Goal: Task Accomplishment & Management: Manage account settings

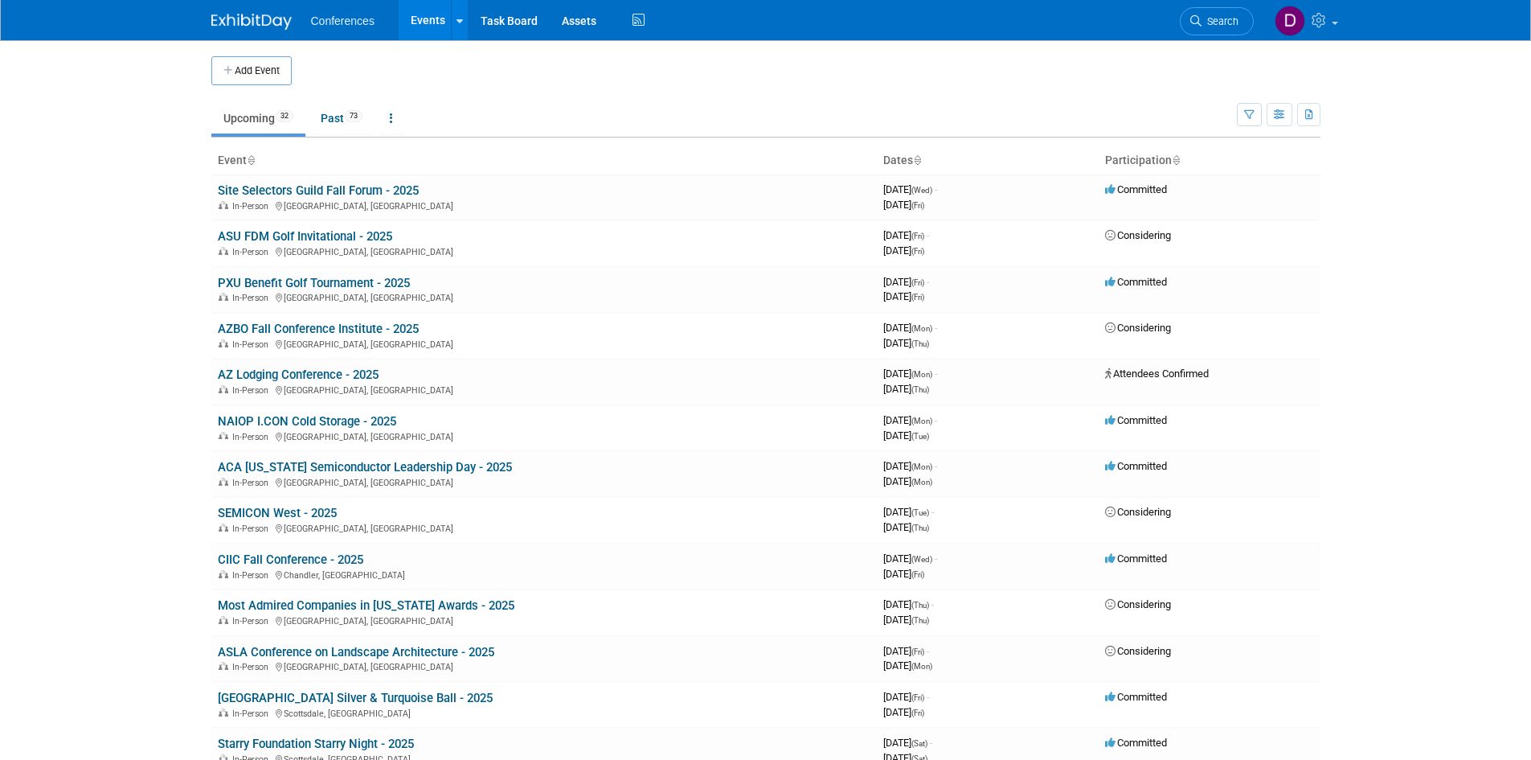
click at [145, 367] on body "Conferences Events Add Event Bulk Upload Events Shareable Event Boards Recently…" at bounding box center [765, 380] width 1531 height 760
click at [268, 20] on img at bounding box center [251, 22] width 80 height 16
click at [464, 18] on link at bounding box center [459, 20] width 17 height 40
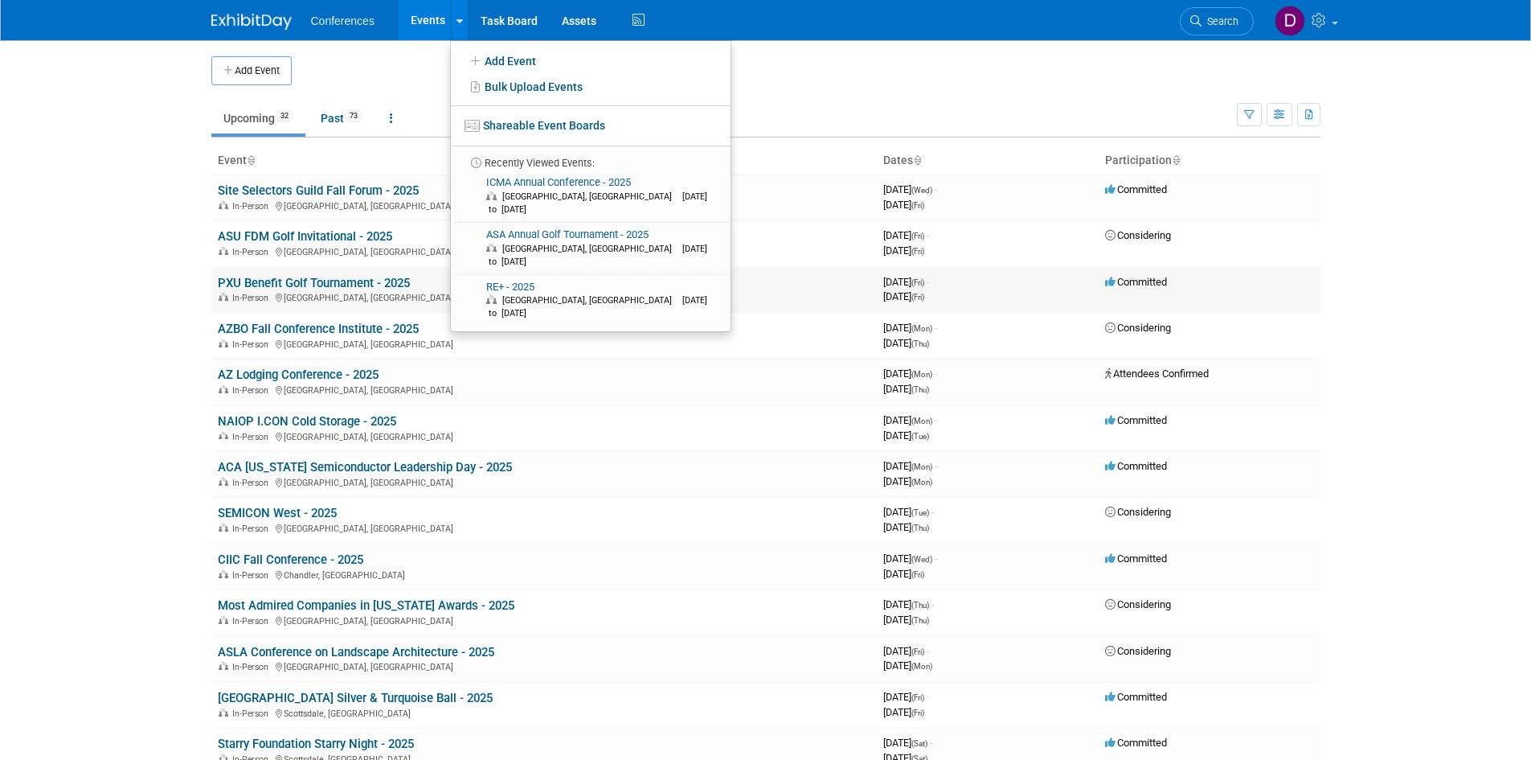
click at [317, 279] on link "PXU Benefit Golf Tournament - 2025" at bounding box center [314, 283] width 192 height 14
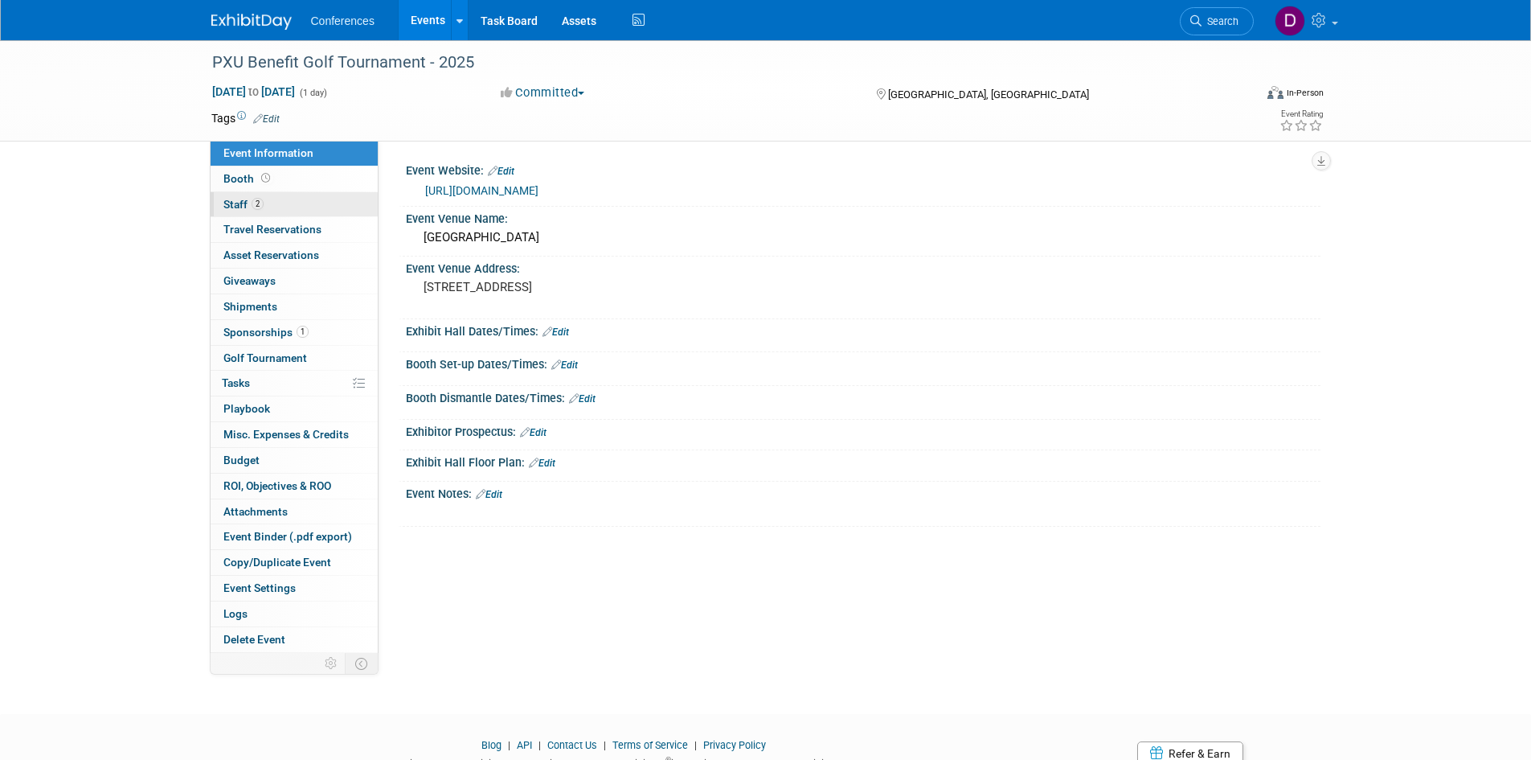
click at [228, 202] on span "Staff 2" at bounding box center [243, 204] width 40 height 13
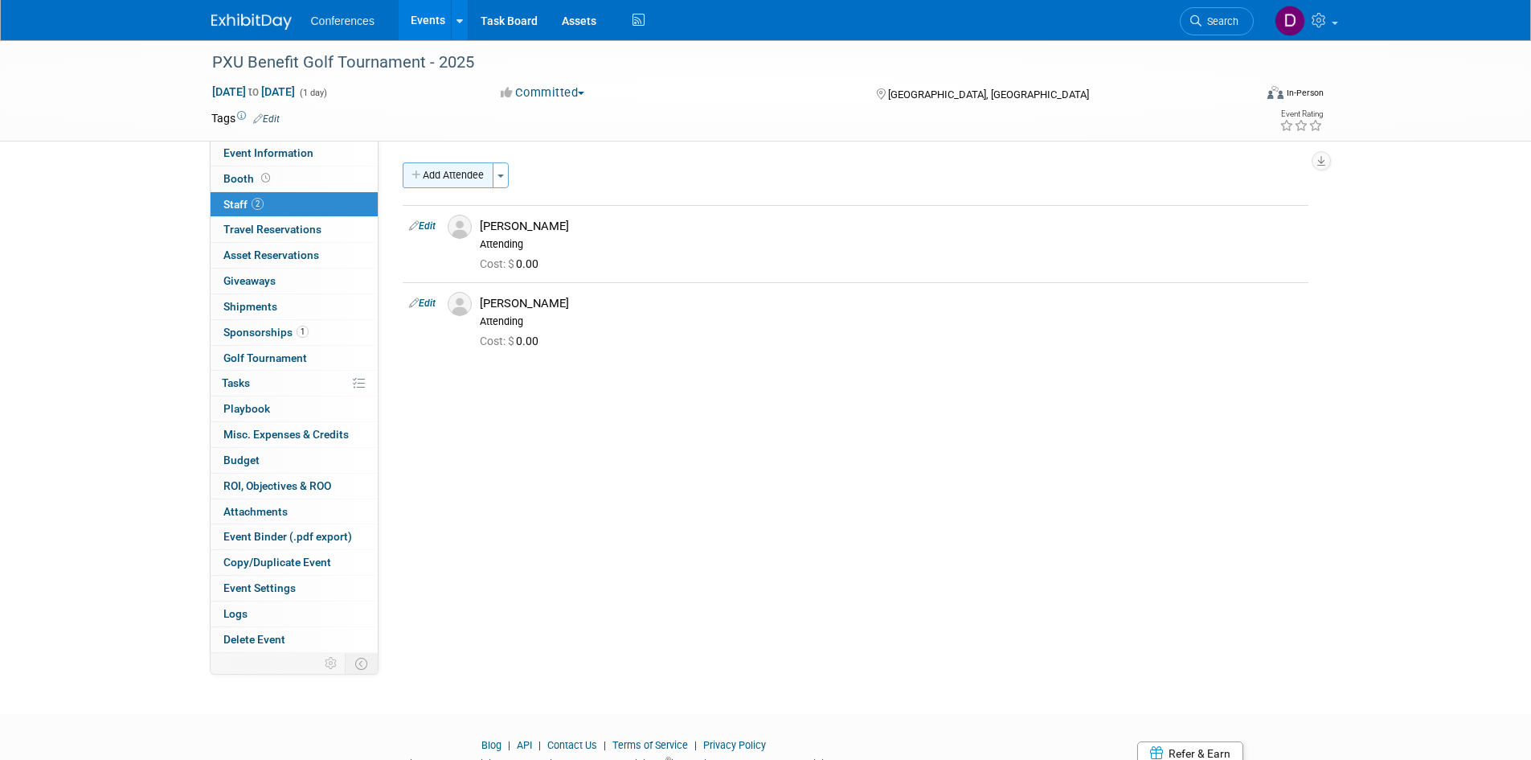
click at [421, 177] on icon "button" at bounding box center [417, 175] width 11 height 10
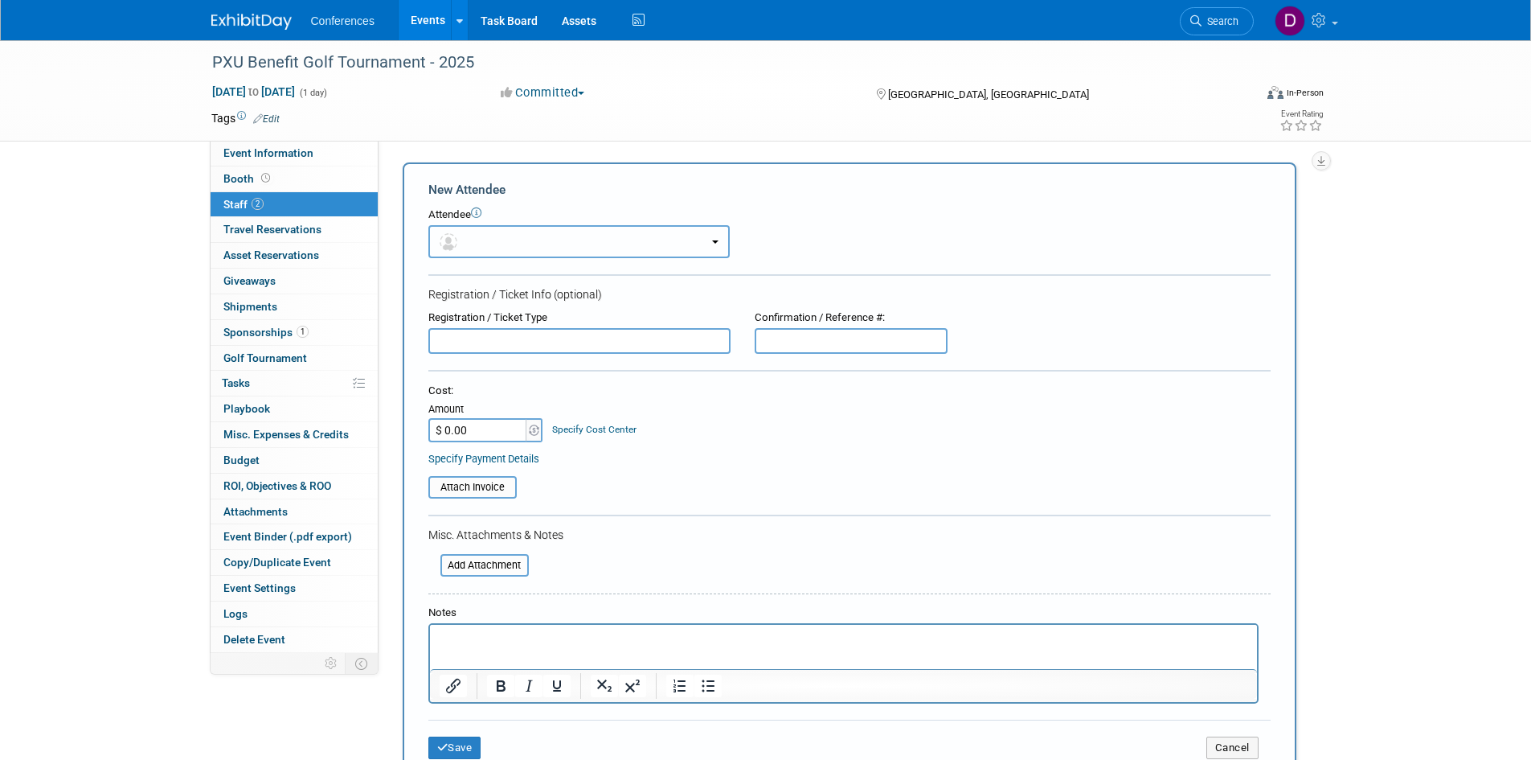
click at [487, 243] on button "button" at bounding box center [578, 241] width 301 height 33
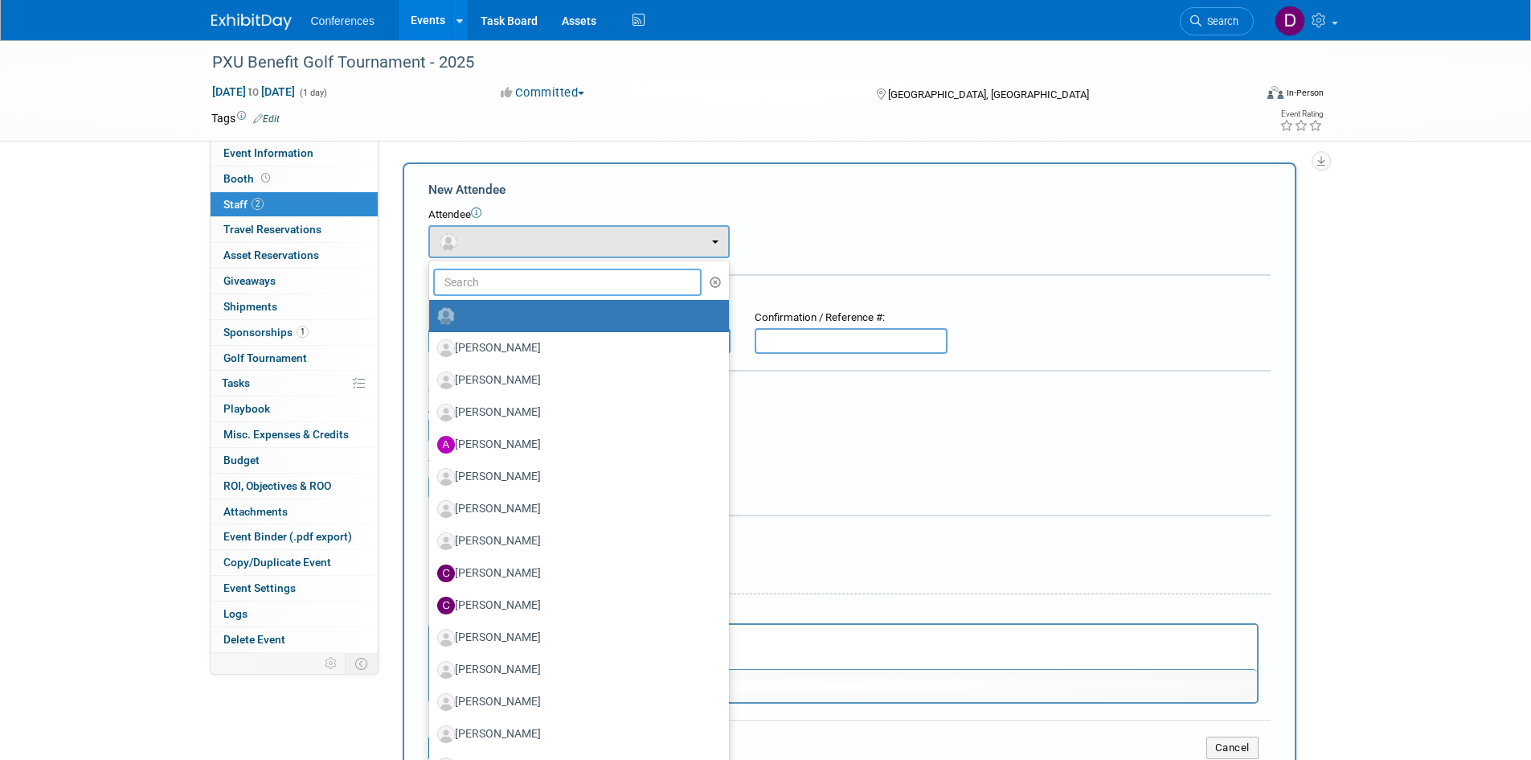
click at [504, 276] on input "text" at bounding box center [567, 281] width 269 height 27
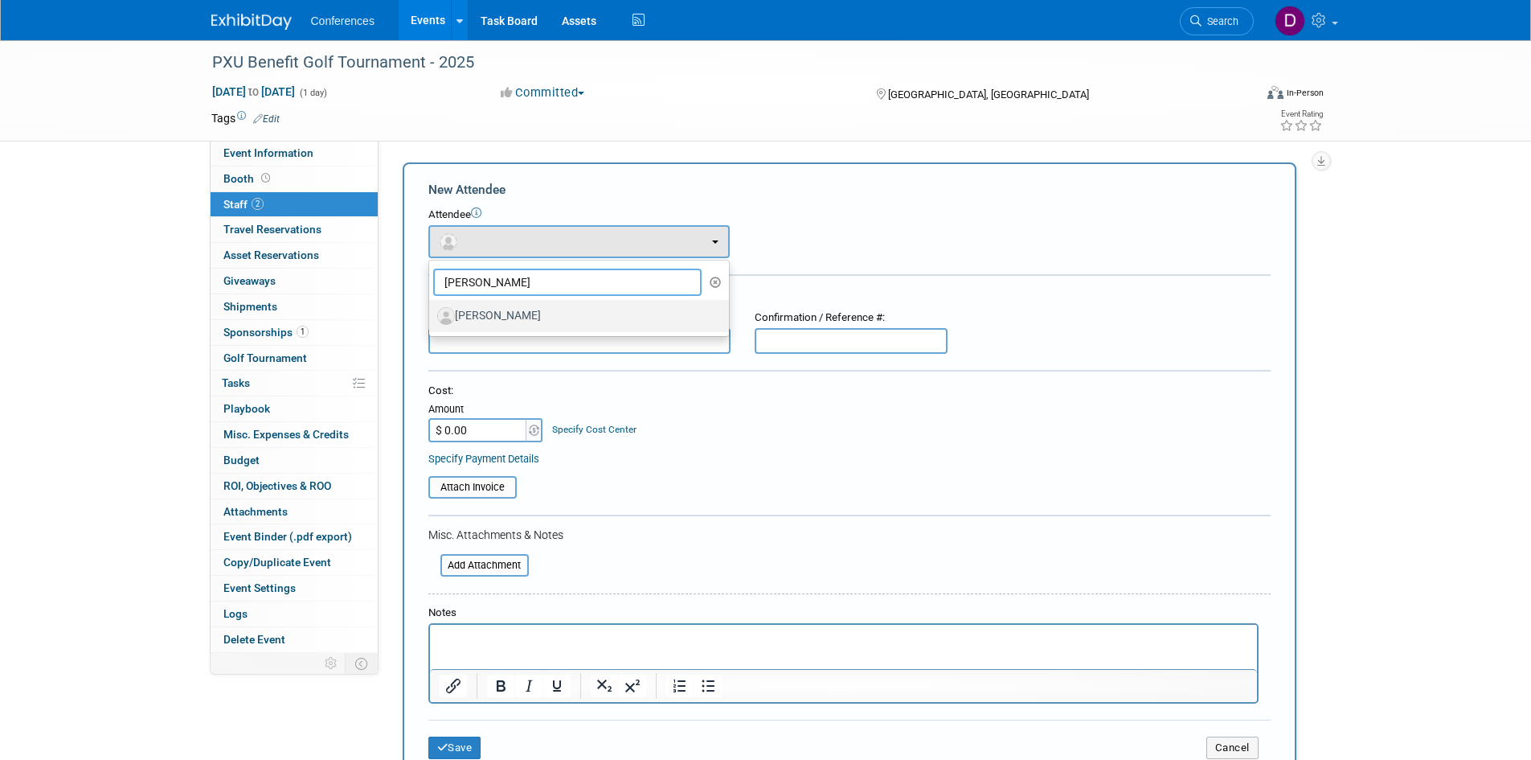
type input "cory"
click at [531, 322] on label "Cory Henke" at bounding box center [575, 316] width 276 height 26
click at [432, 319] on input "Cory Henke" at bounding box center [426, 314] width 10 height 10
select select "9c0cca41-7728-4dda-a460-8f6d57ba4c77"
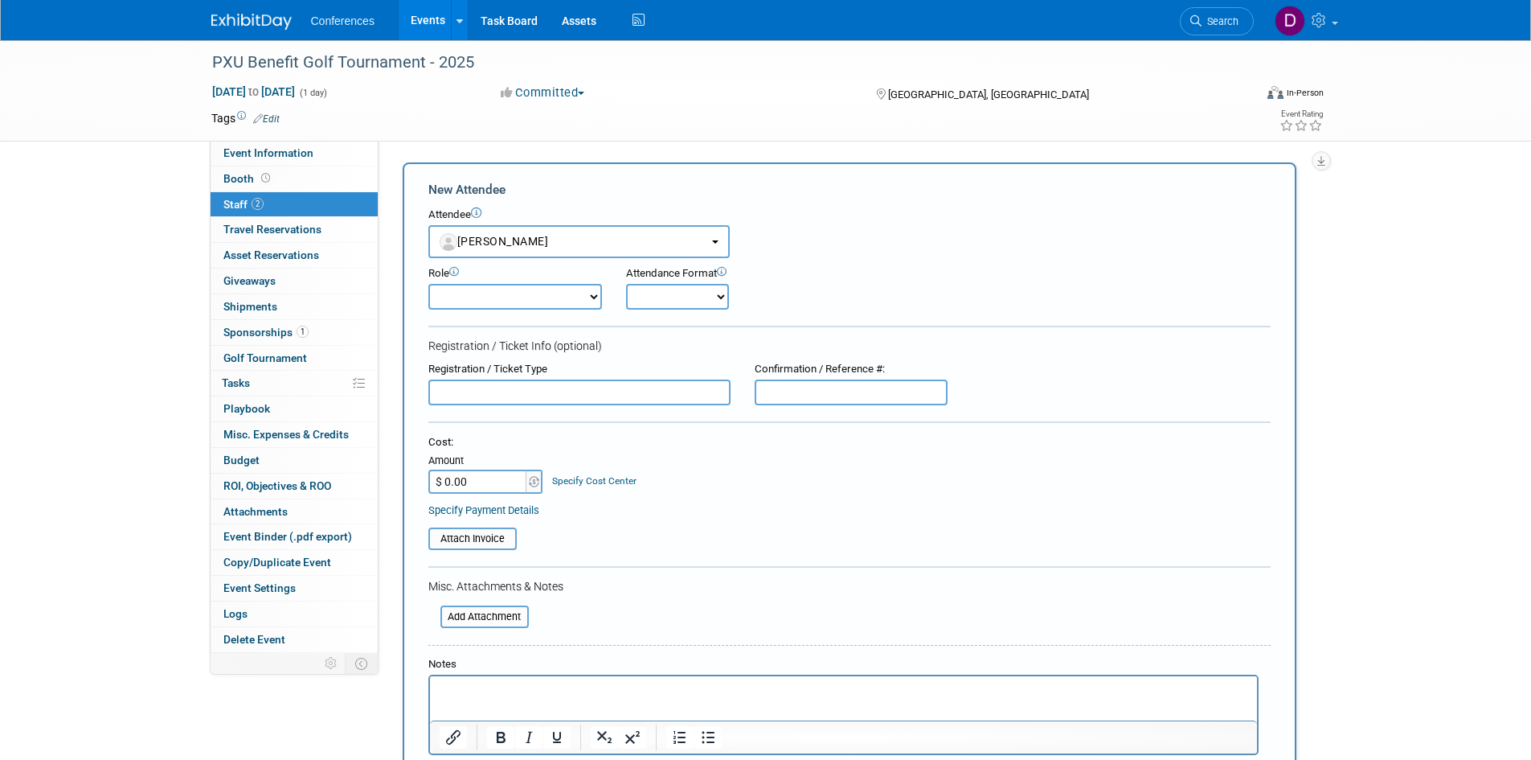
click at [528, 302] on select "Attending Booth Exhibitor Demonstrator Host Invited Planner Presenter" at bounding box center [515, 297] width 174 height 26
select select "300"
click at [428, 284] on select "Attending Booth Exhibitor Demonstrator Host Invited Planner Presenter" at bounding box center [515, 297] width 174 height 26
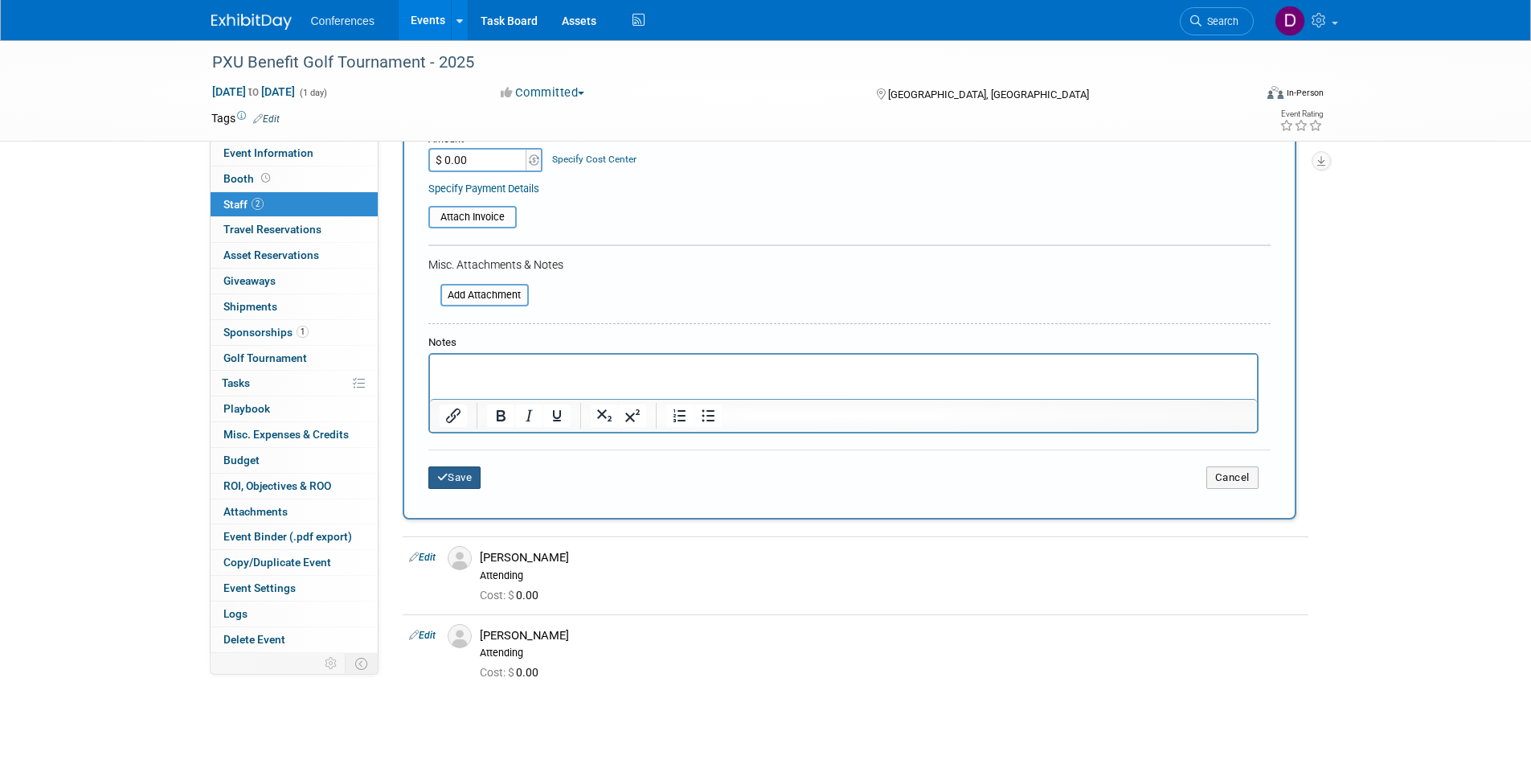
click at [459, 480] on button "Save" at bounding box center [454, 477] width 53 height 23
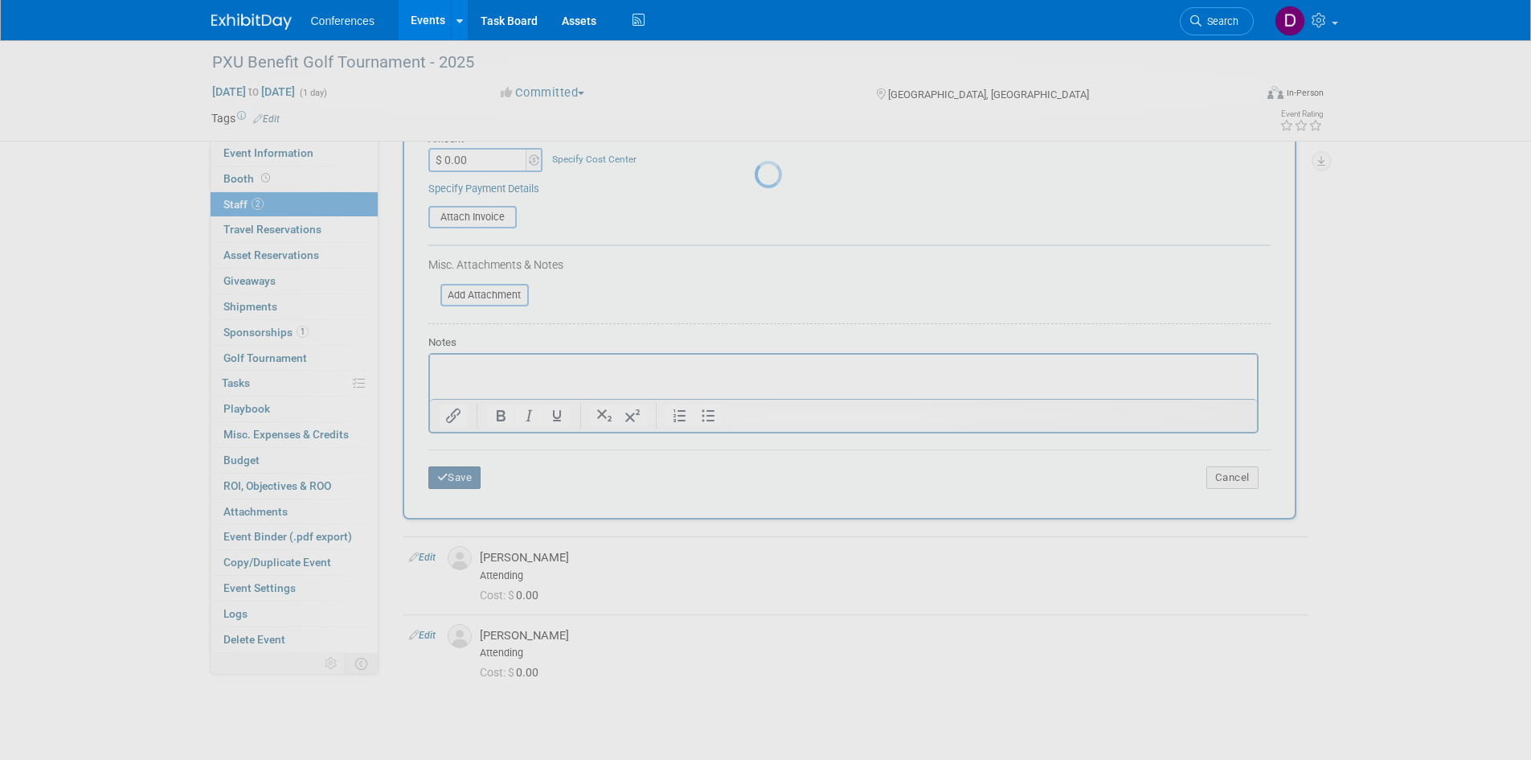
scroll to position [67, 0]
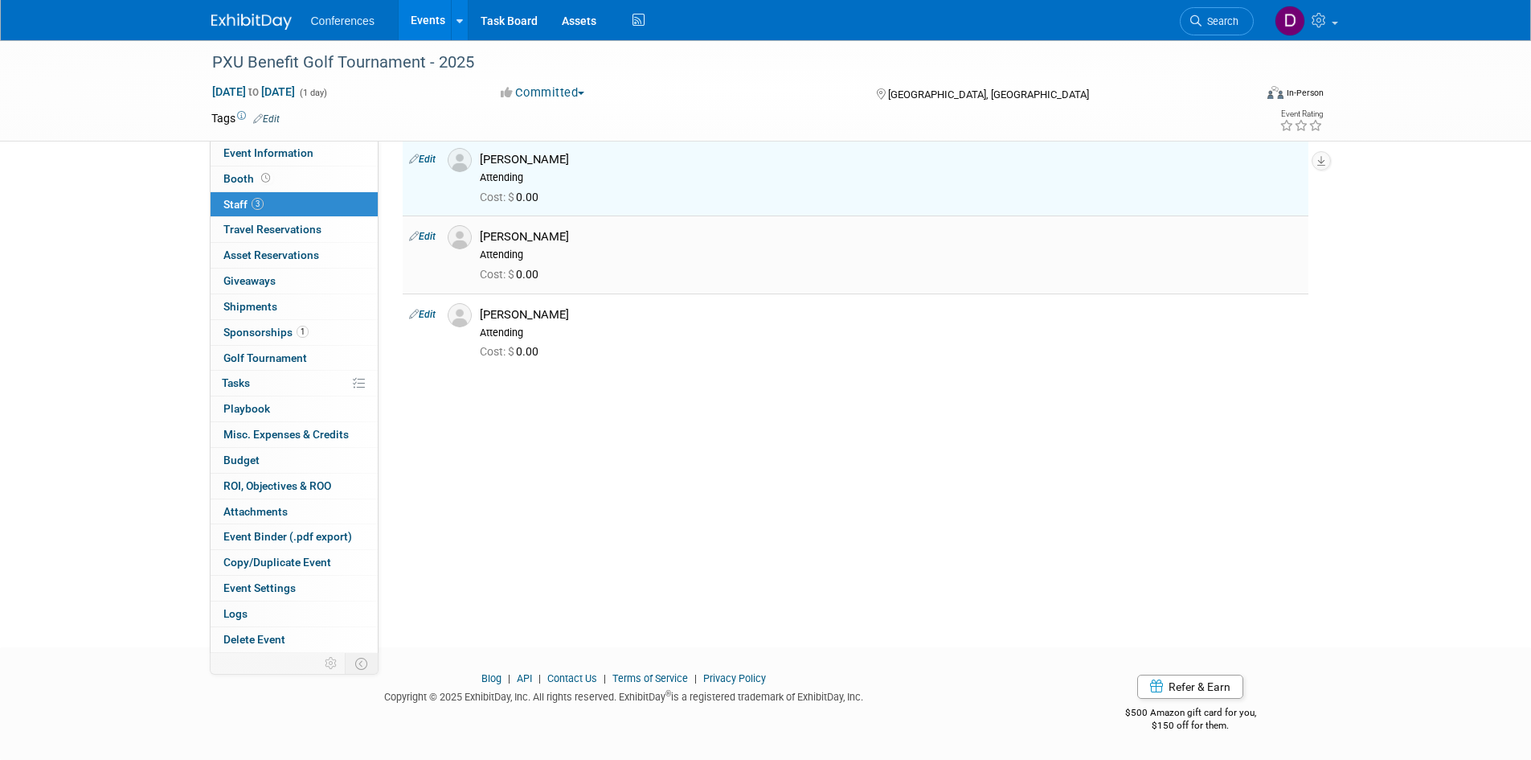
click at [420, 237] on link "Edit" at bounding box center [422, 236] width 27 height 11
select select "c478dc50-6611-410c-b9d6-cc84ed246a5c"
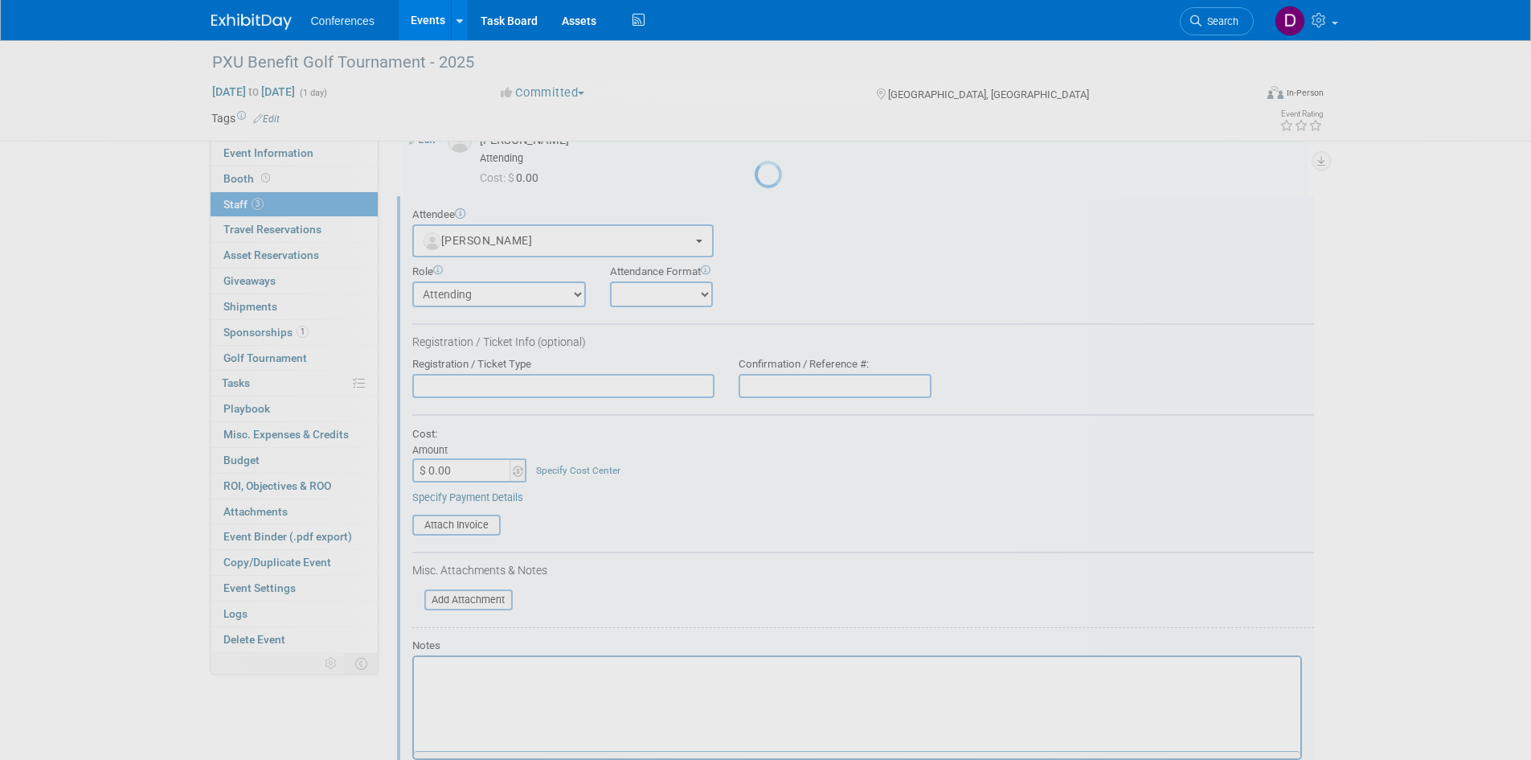
scroll to position [100, 0]
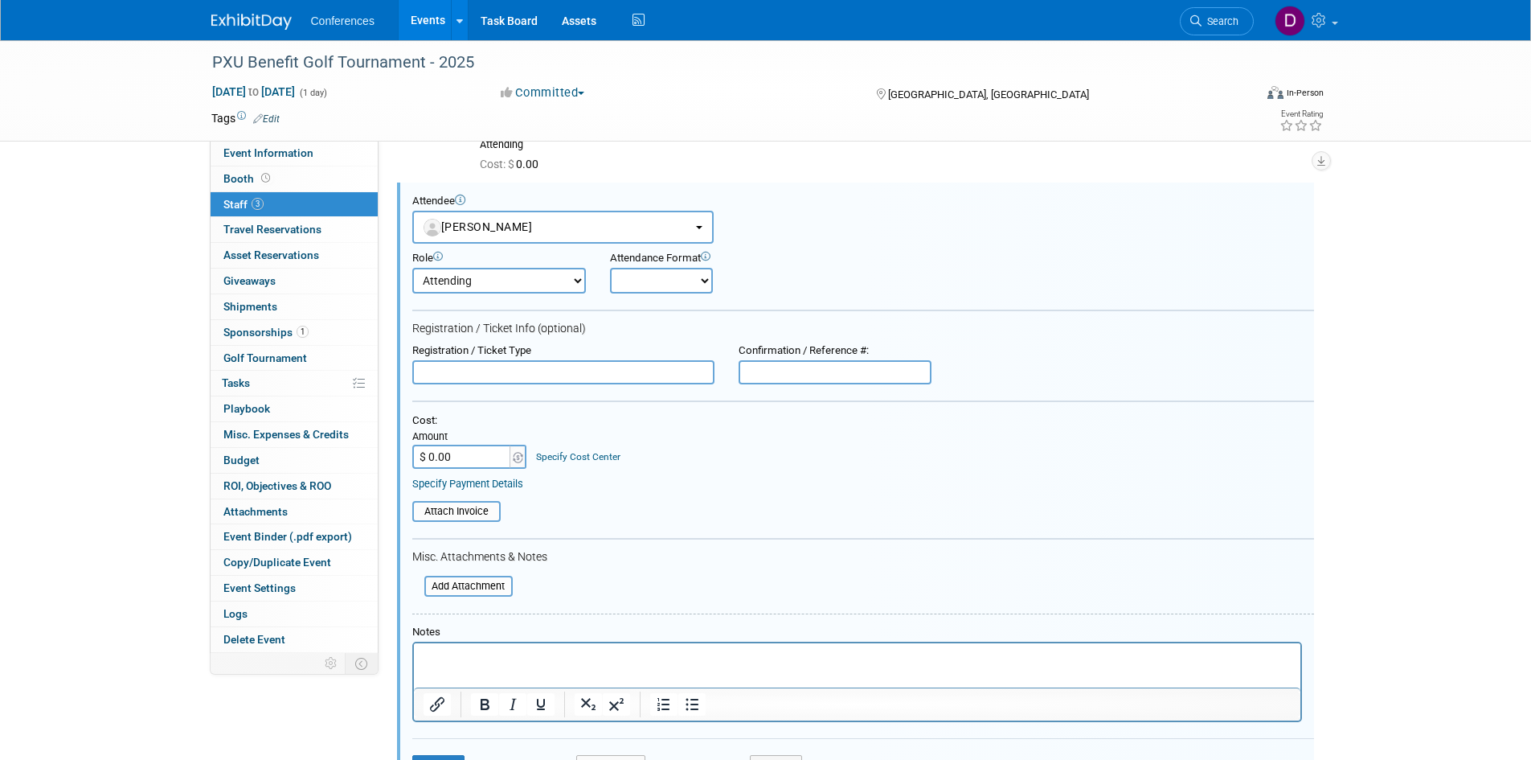
click at [461, 281] on select "Attending Booth Exhibitor Demonstrator Host Invited Planner Presenter" at bounding box center [499, 281] width 174 height 26
click at [462, 286] on select "Attending Booth Exhibitor Demonstrator Host Invited Planner Presenter" at bounding box center [499, 281] width 174 height 26
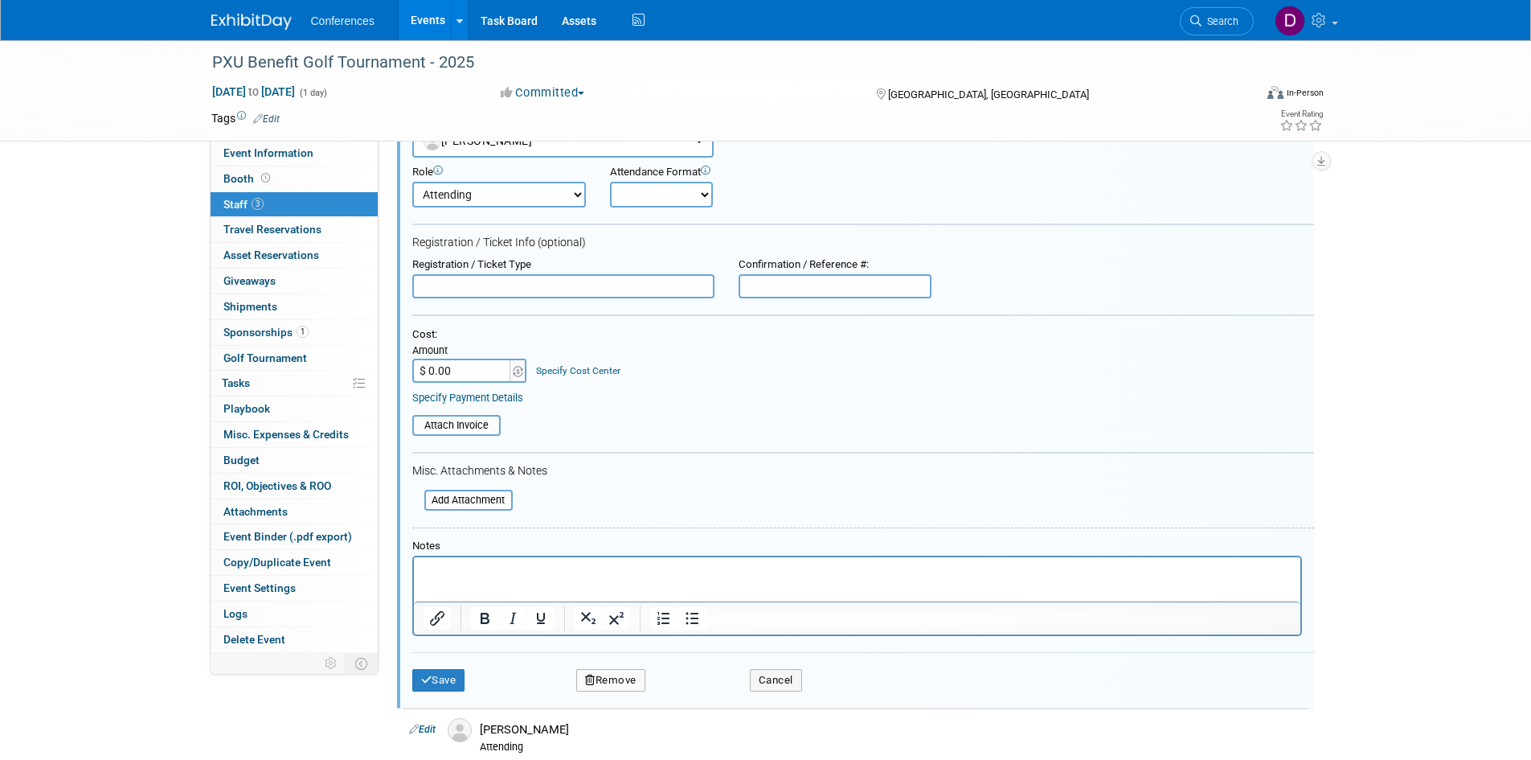
scroll to position [402, 0]
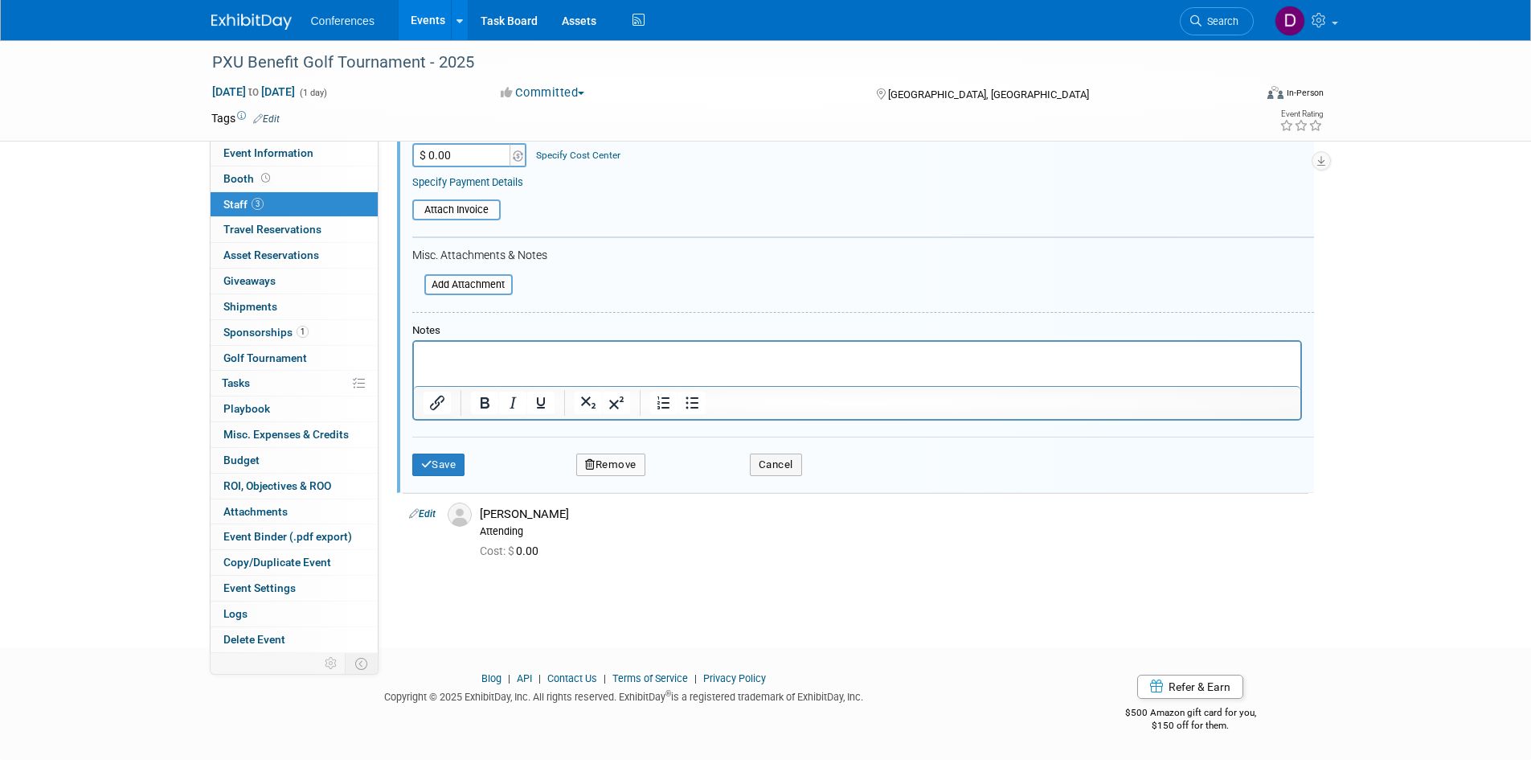
click at [624, 468] on button "Remove" at bounding box center [610, 464] width 69 height 23
click at [691, 475] on icon at bounding box center [687, 478] width 10 height 9
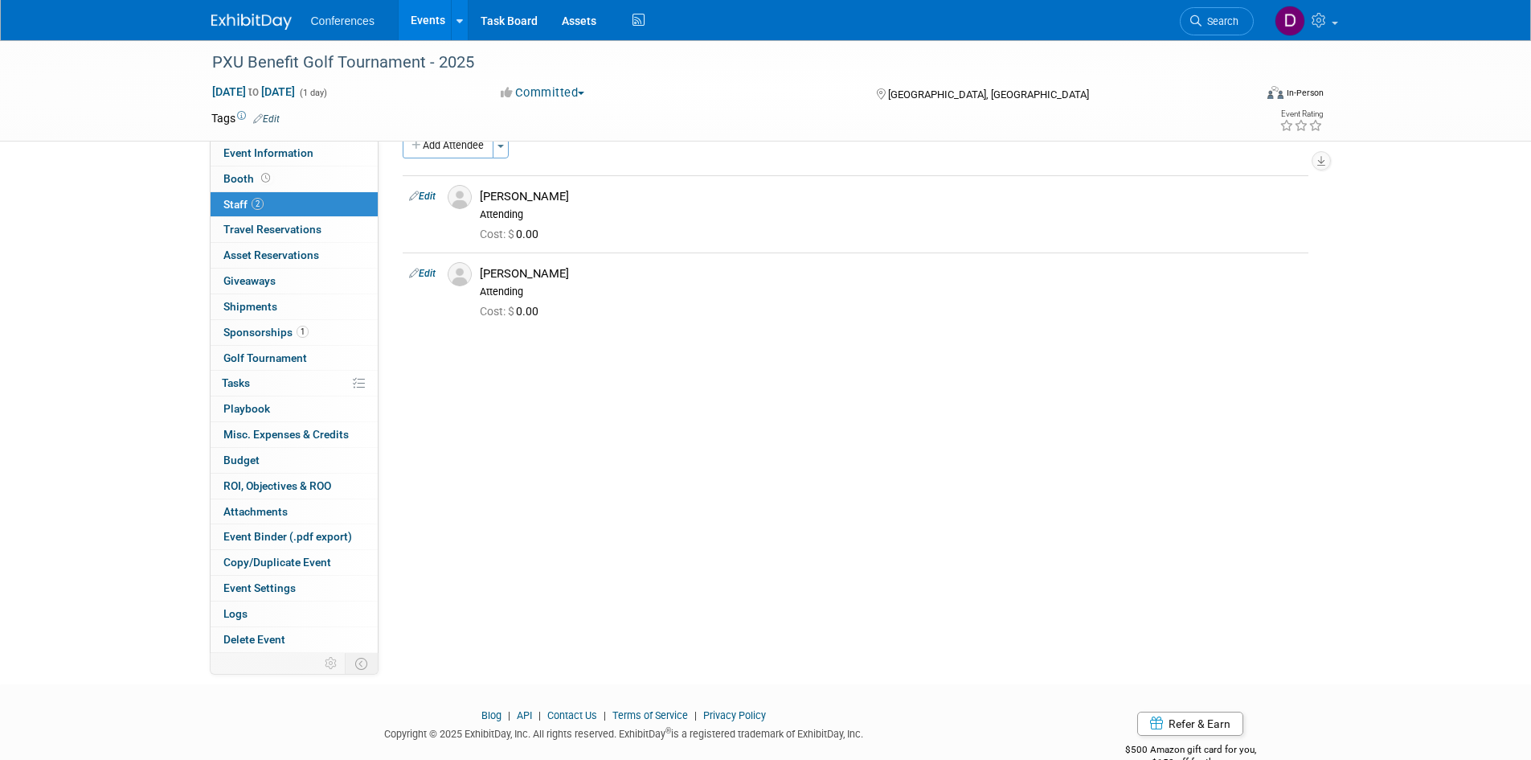
scroll to position [0, 0]
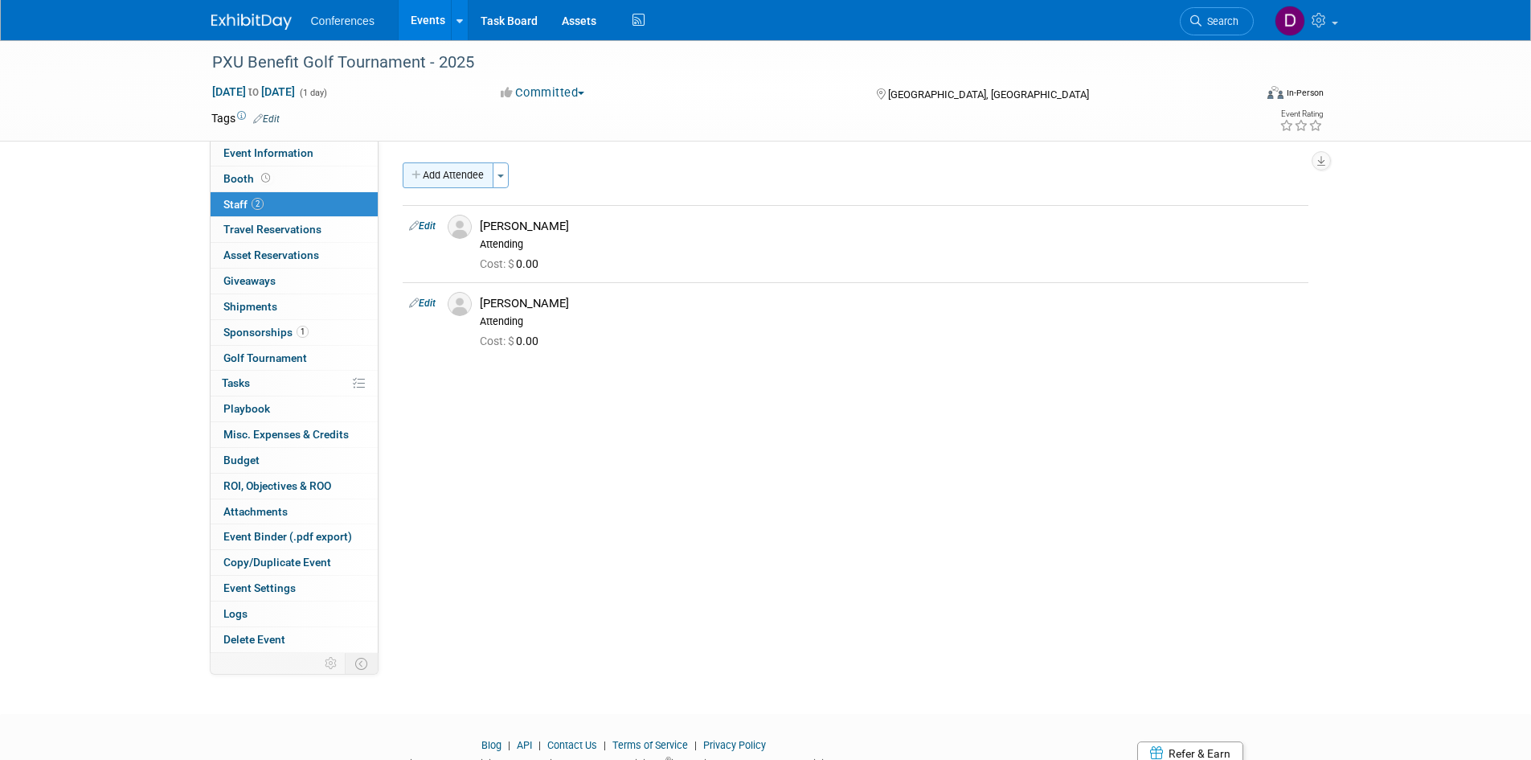
click at [449, 175] on button "Add Attendee" at bounding box center [448, 175] width 91 height 26
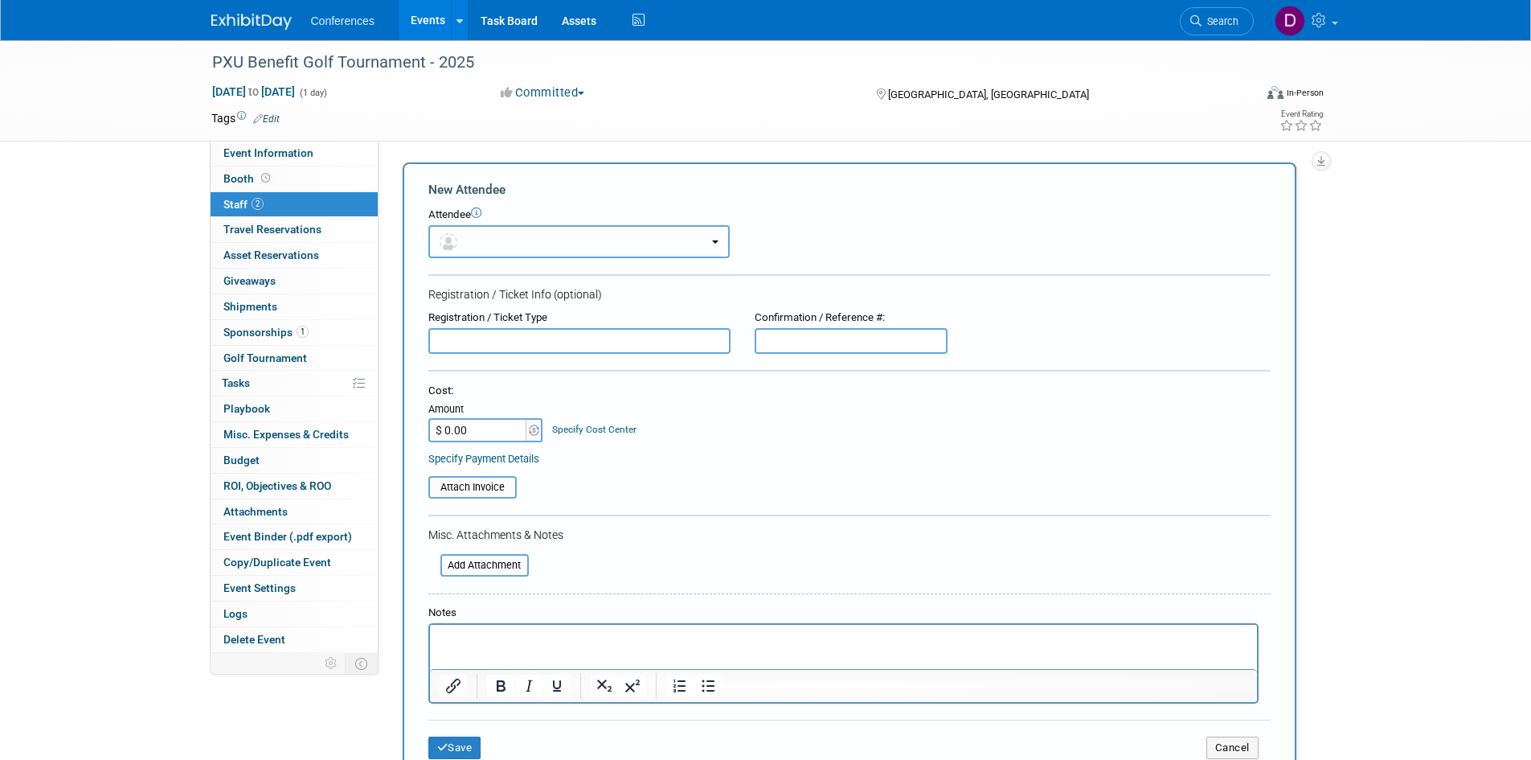
click at [493, 233] on button "button" at bounding box center [578, 241] width 301 height 33
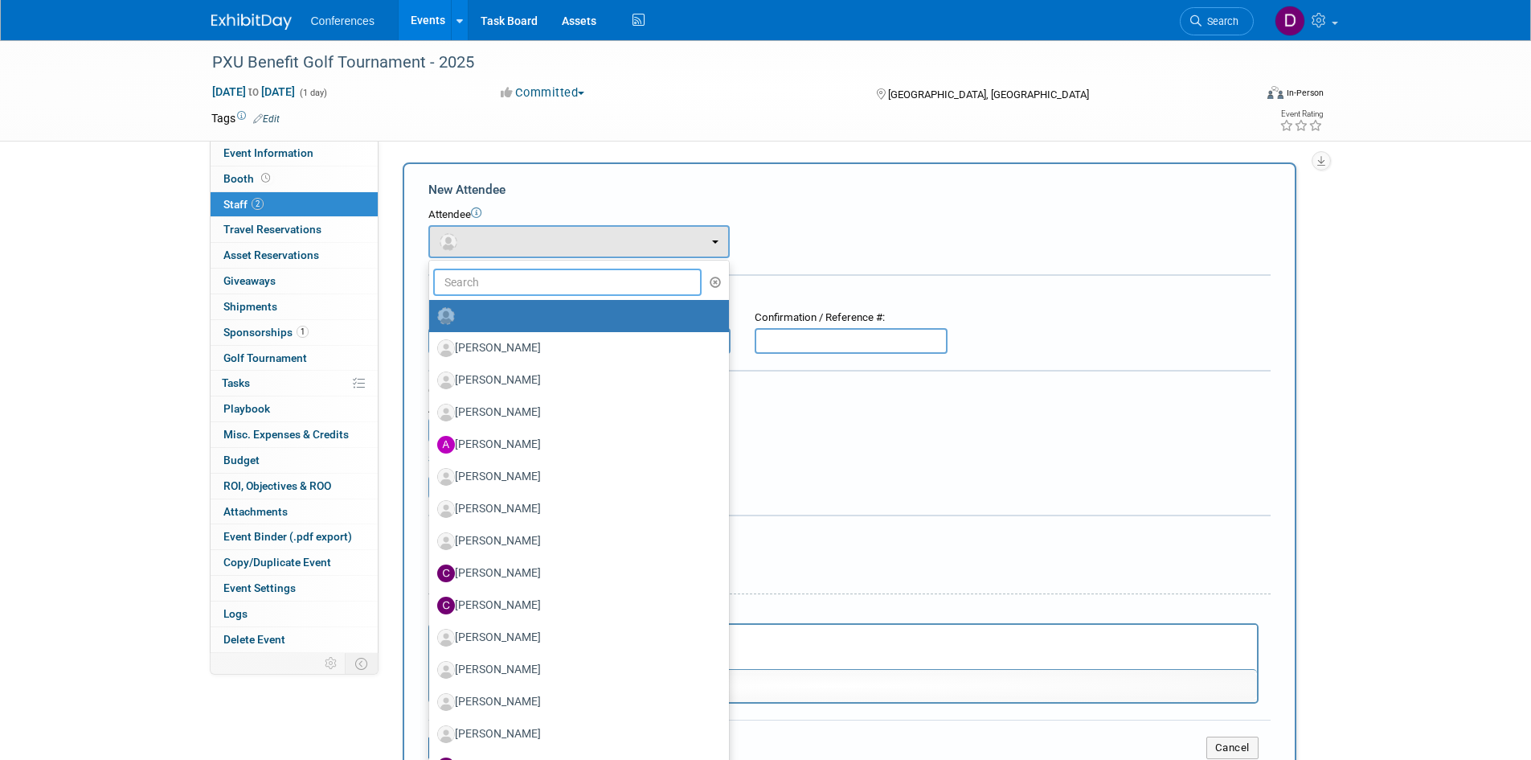
click at [503, 282] on input "text" at bounding box center [567, 281] width 269 height 27
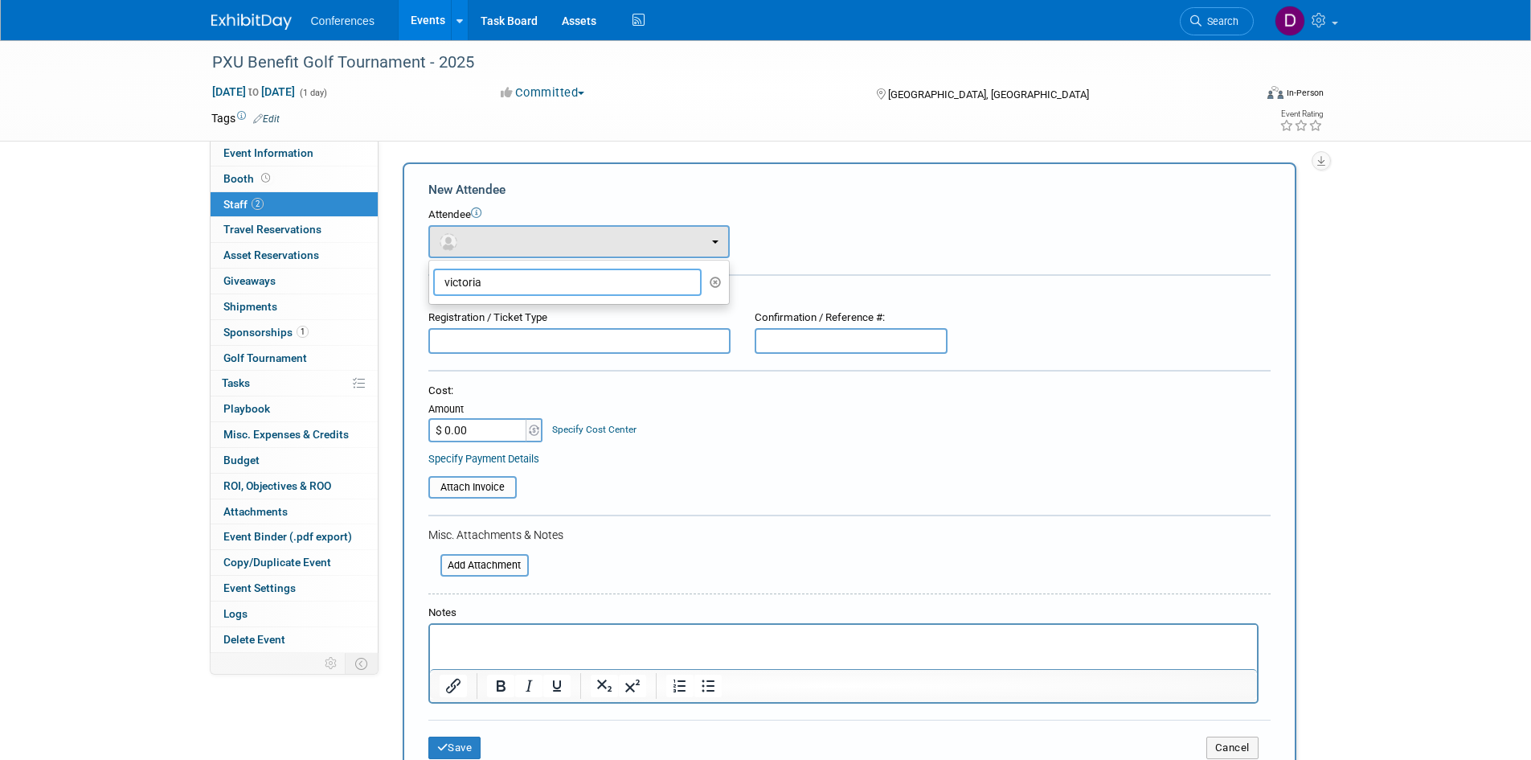
click at [513, 281] on input "victoria" at bounding box center [567, 281] width 269 height 27
type input "victoria"
click at [777, 183] on div "New Attendee" at bounding box center [849, 190] width 842 height 18
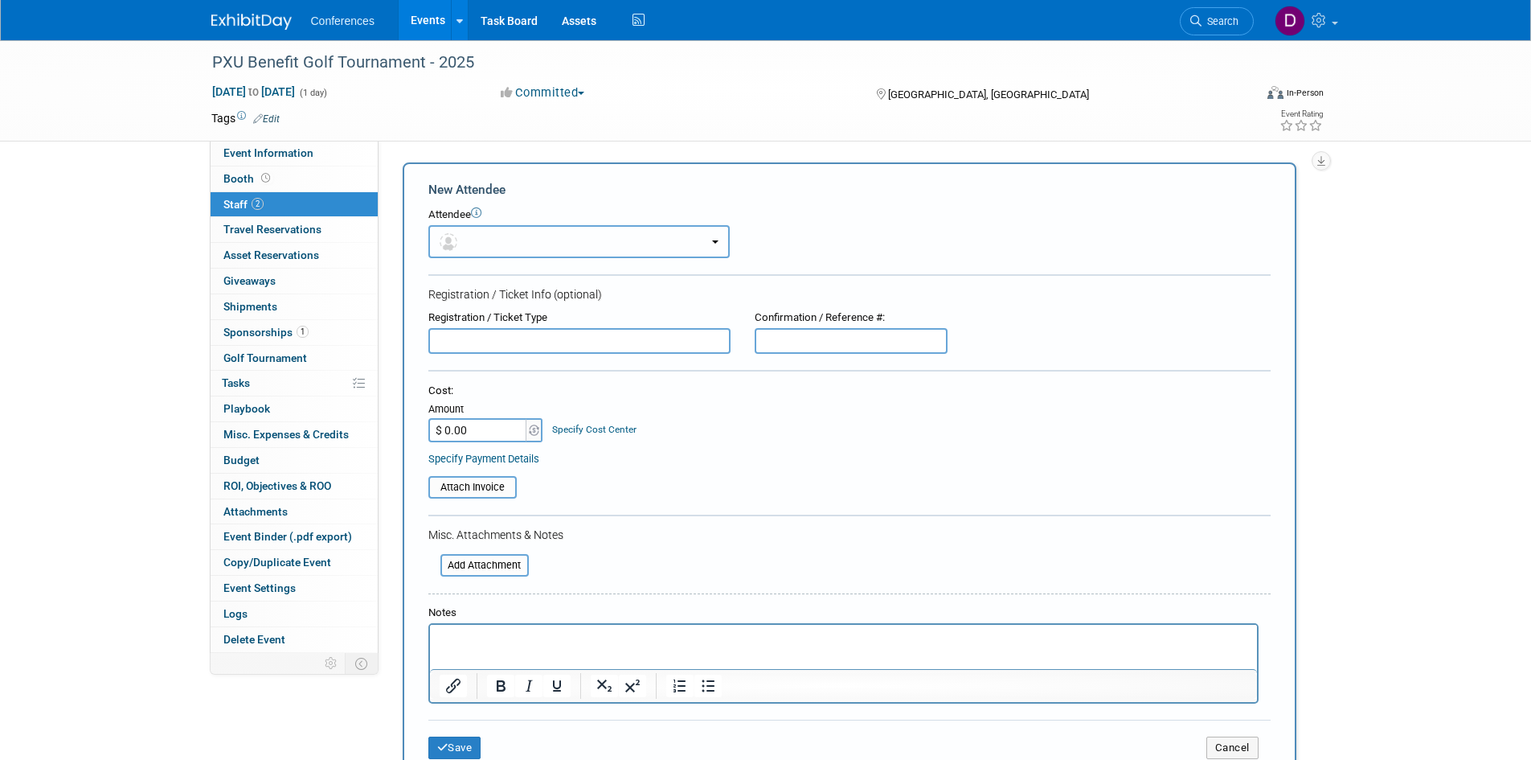
click at [551, 236] on button "button" at bounding box center [578, 241] width 301 height 33
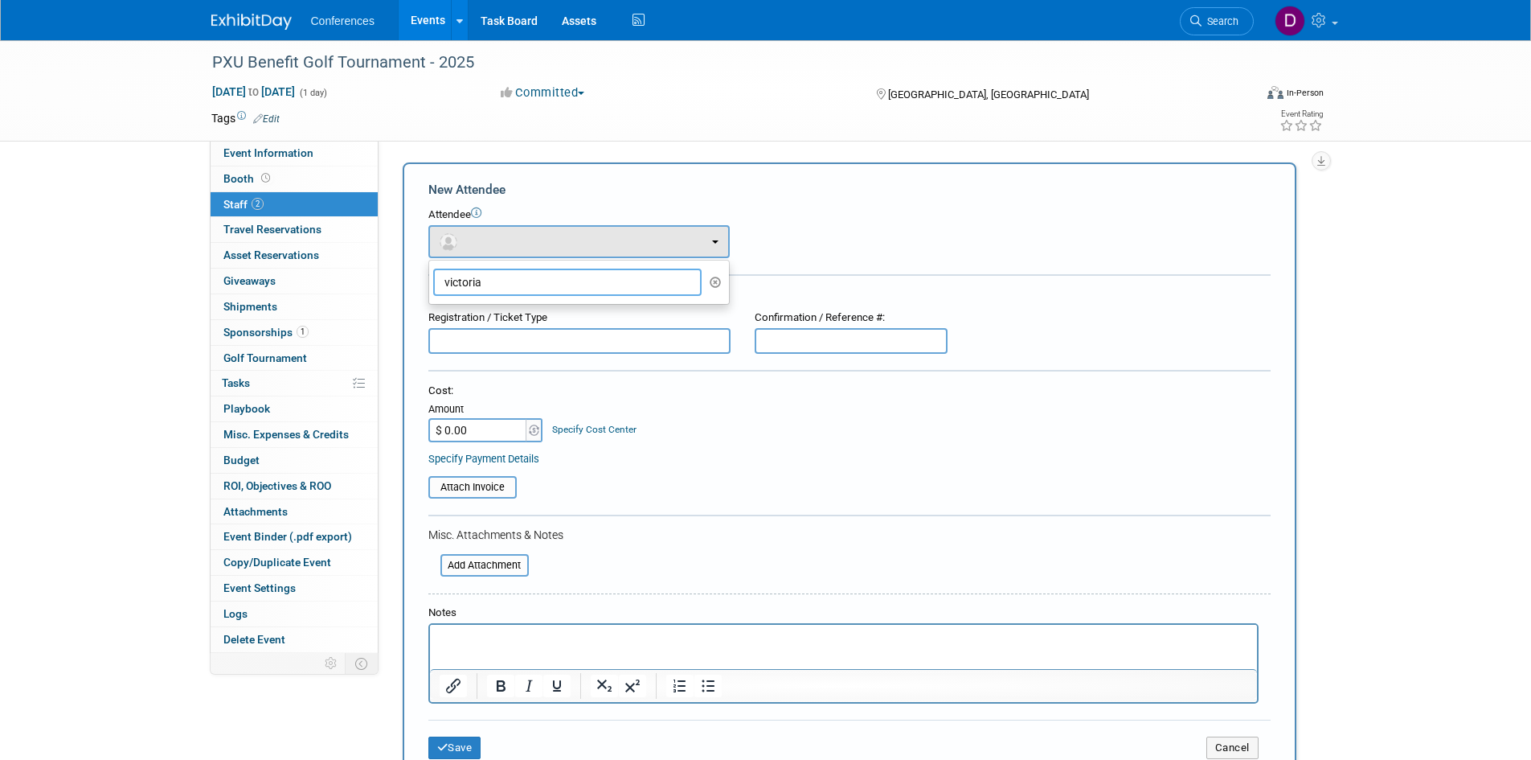
click at [555, 286] on input "victoria" at bounding box center [567, 281] width 269 height 27
click at [650, 164] on div "New Attendee Attendee <img src="https://www.exhibitday.com/Images/Unassigned-Us…" at bounding box center [850, 475] width 894 height 627
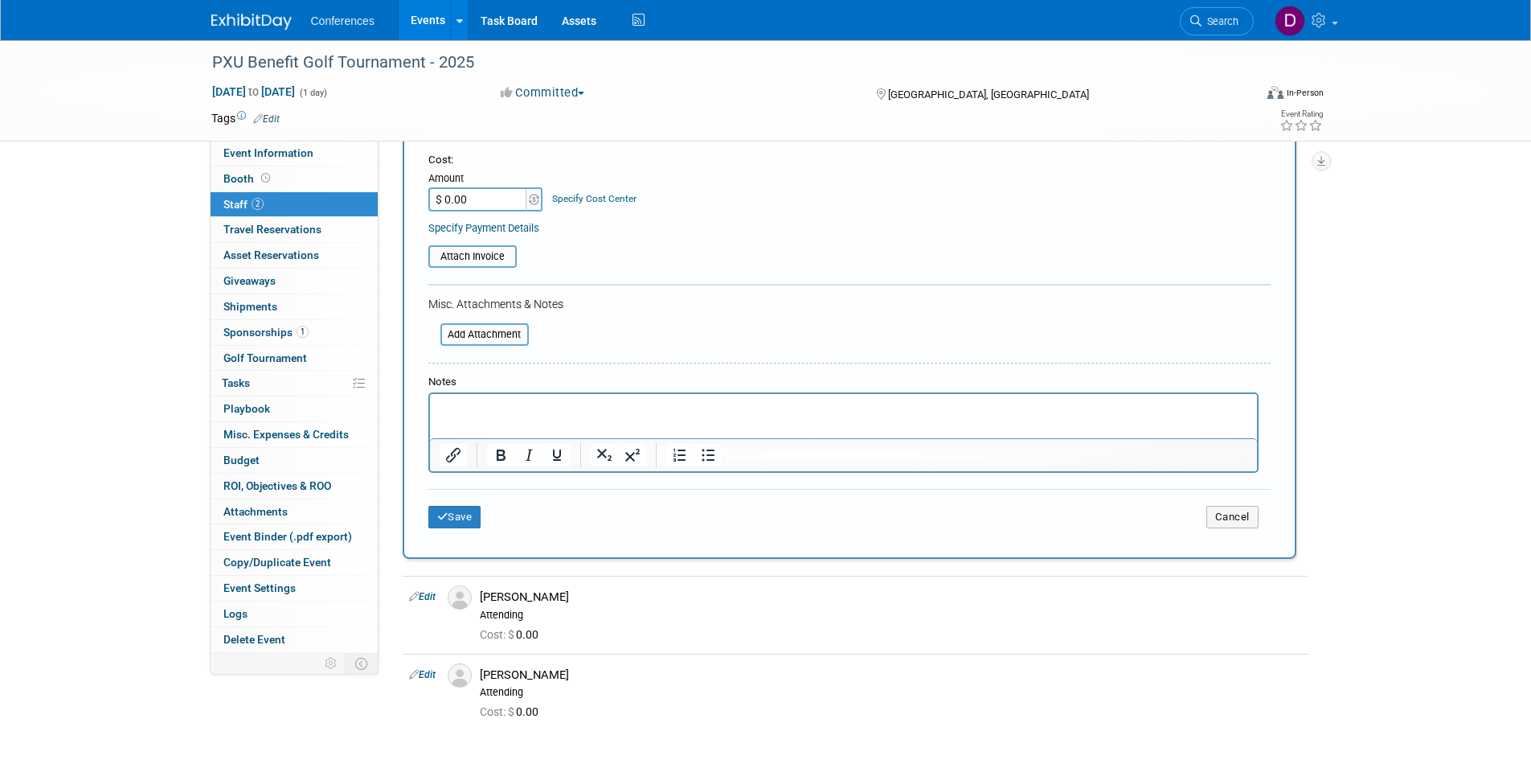
scroll to position [392, 0]
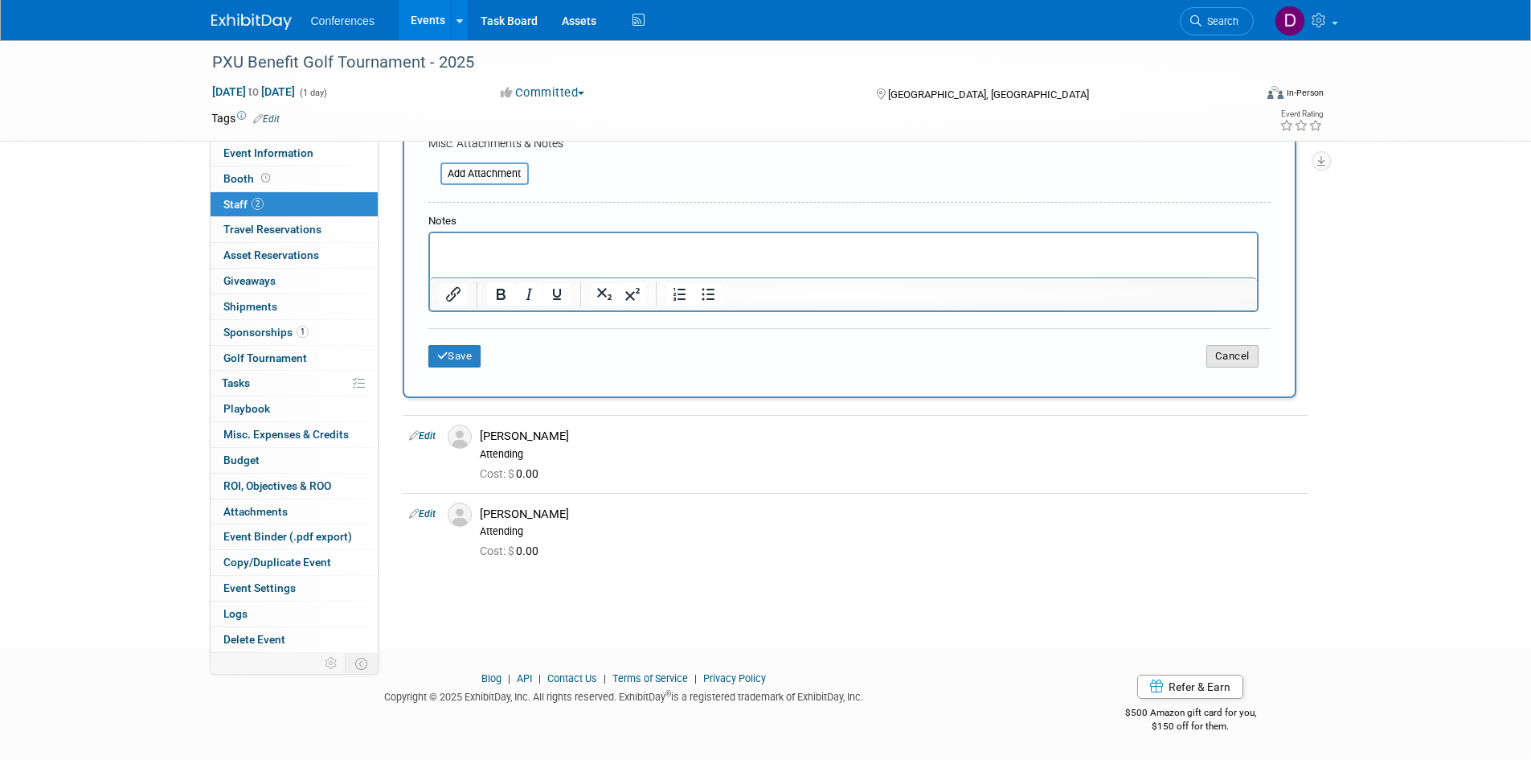
click at [1230, 363] on button "Cancel" at bounding box center [1233, 356] width 52 height 23
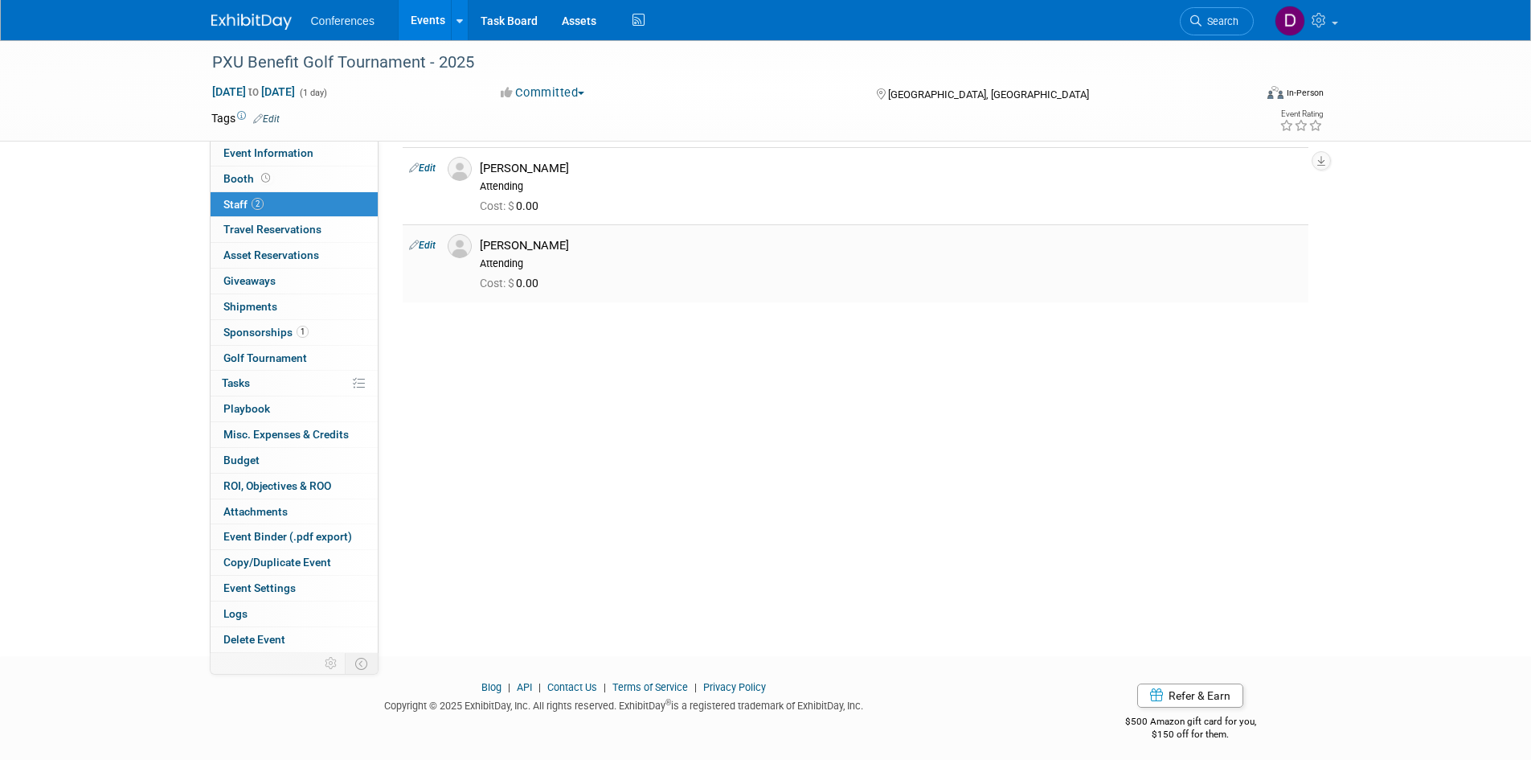
scroll to position [0, 0]
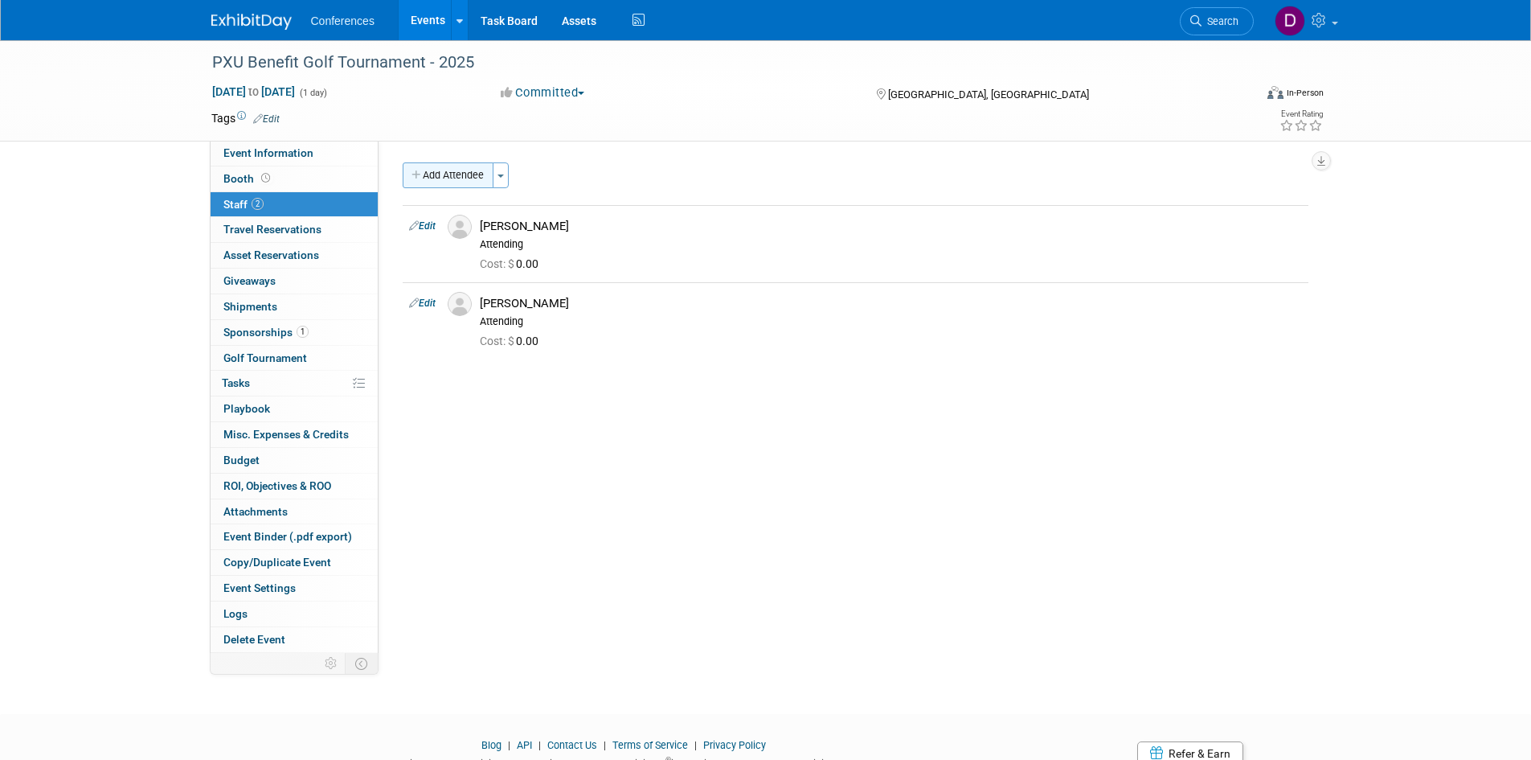
click at [465, 182] on button "Add Attendee" at bounding box center [448, 175] width 91 height 26
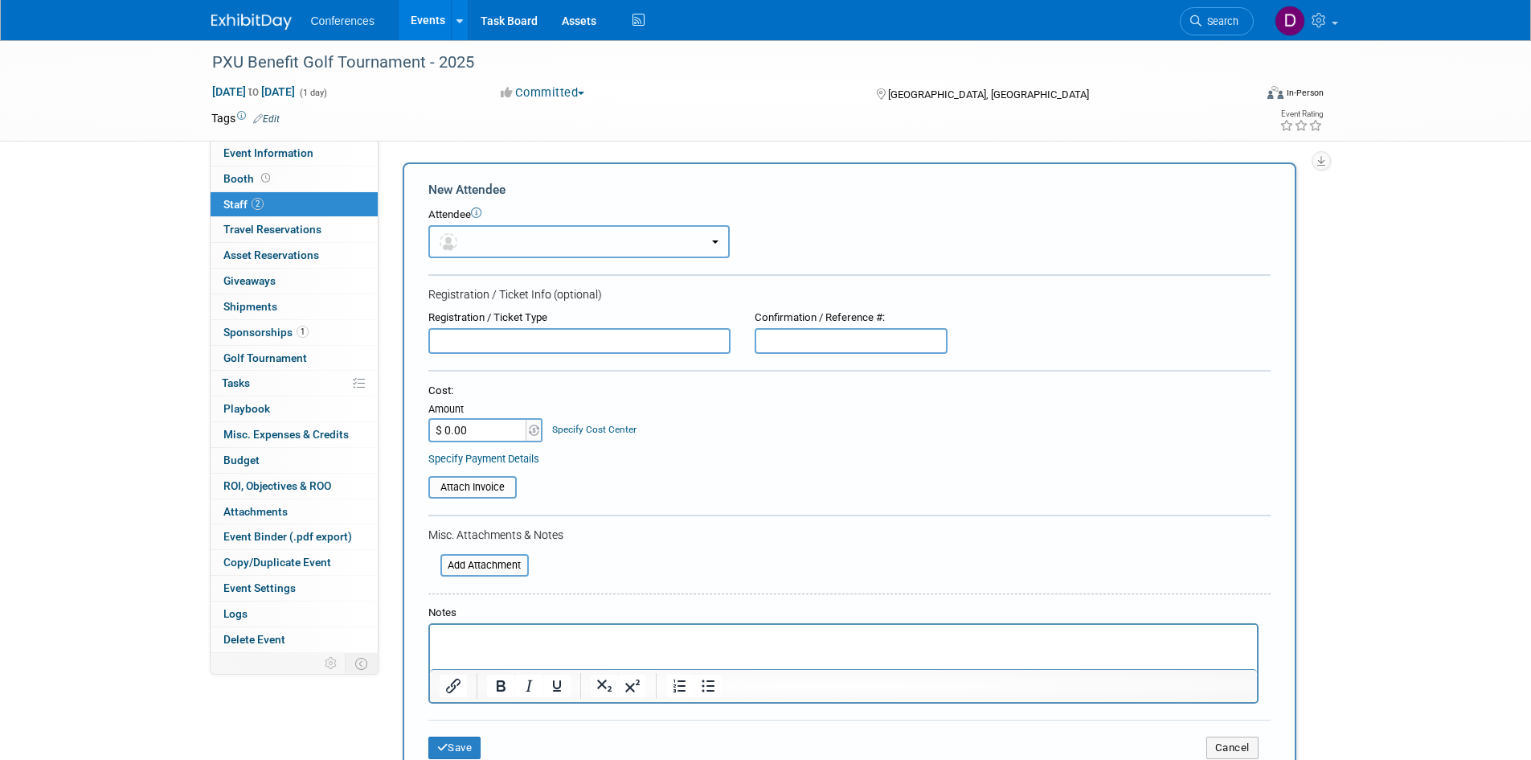
click at [569, 240] on button "button" at bounding box center [578, 241] width 301 height 33
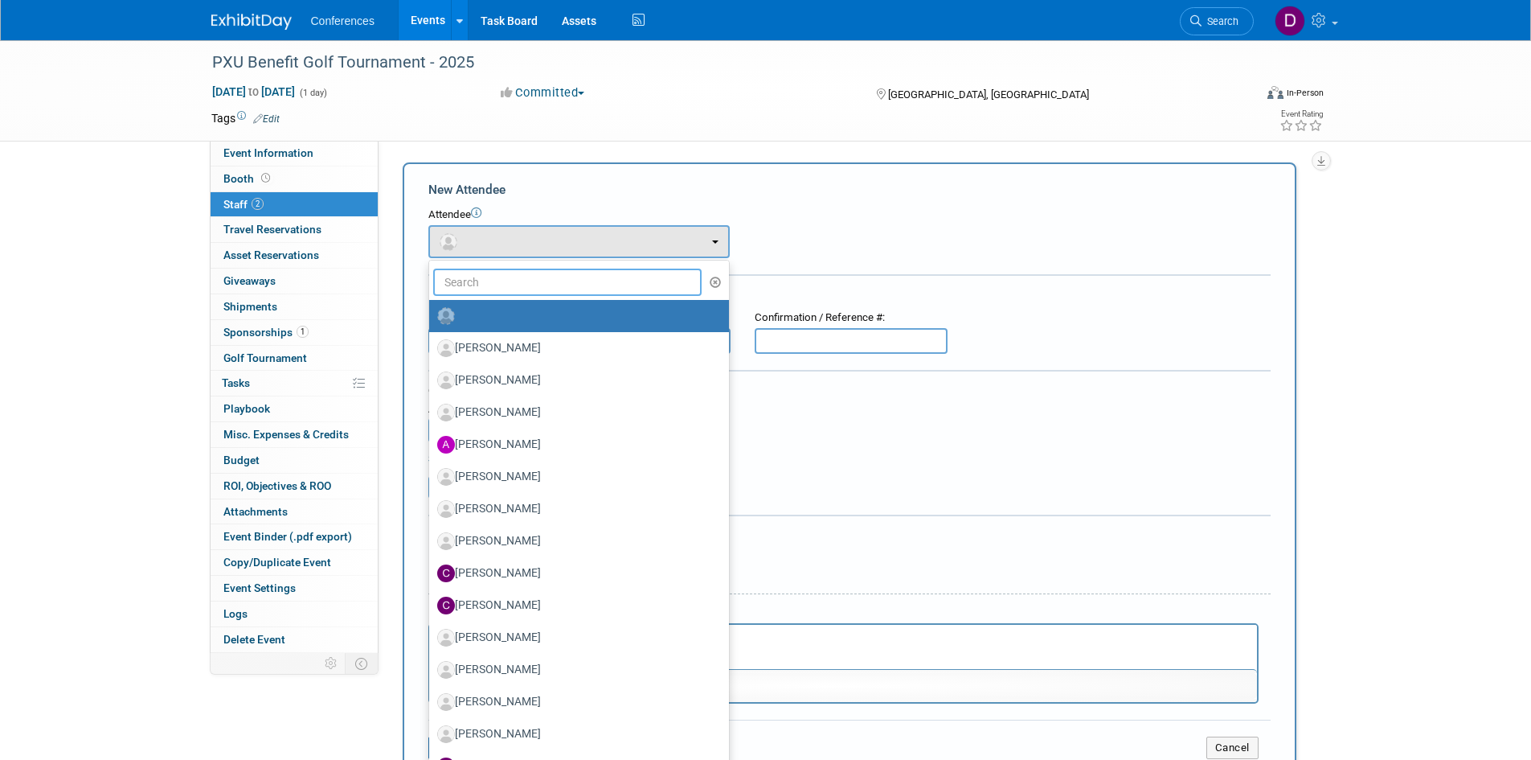
click at [558, 281] on input "text" at bounding box center [567, 281] width 269 height 27
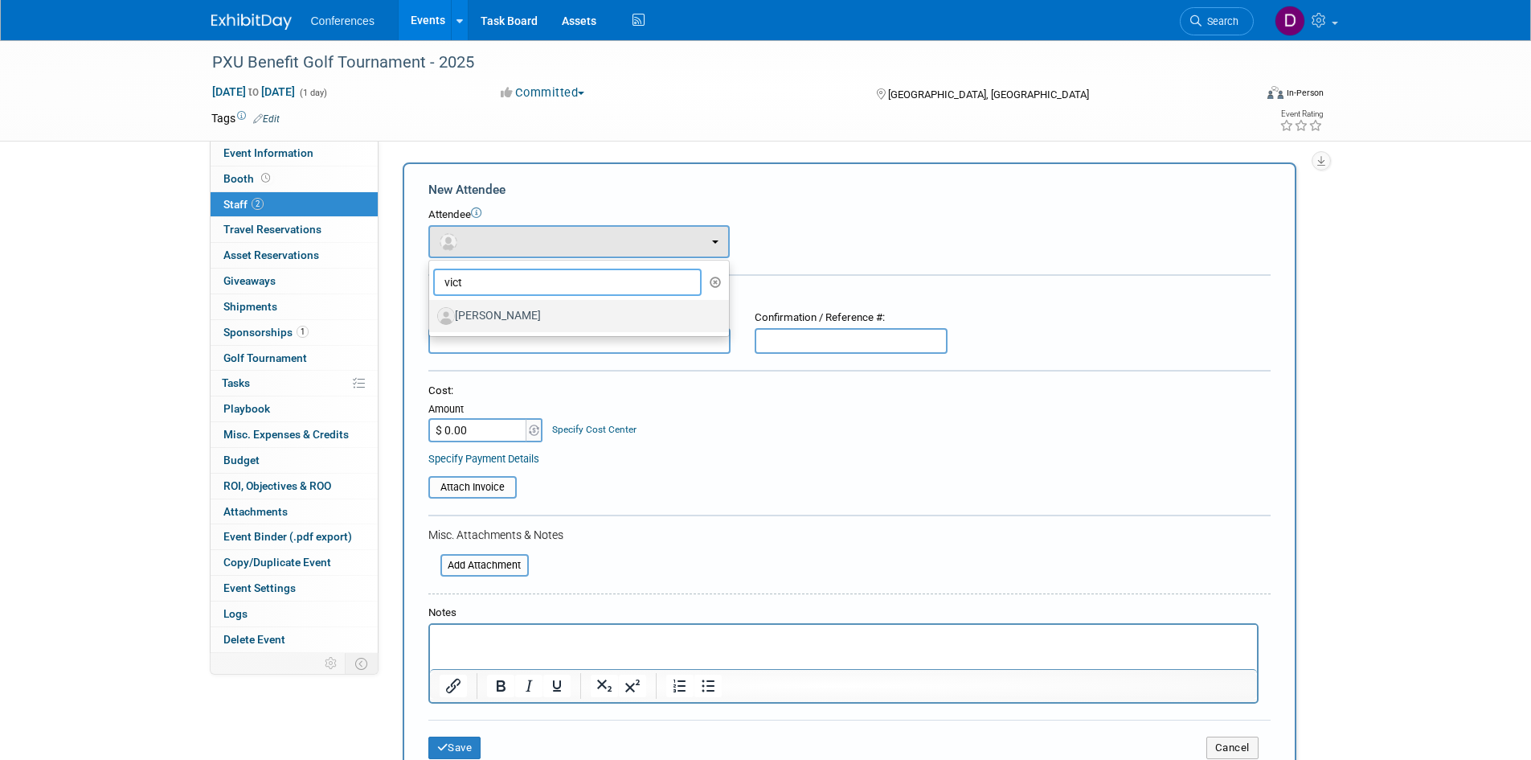
type input "vict"
click at [525, 318] on label "Victoria Byrne" at bounding box center [575, 316] width 276 height 26
click at [432, 318] on input "Victoria Byrne" at bounding box center [426, 314] width 10 height 10
select select "00d77796-4c23-4912-aa77-9a6f11e5e153"
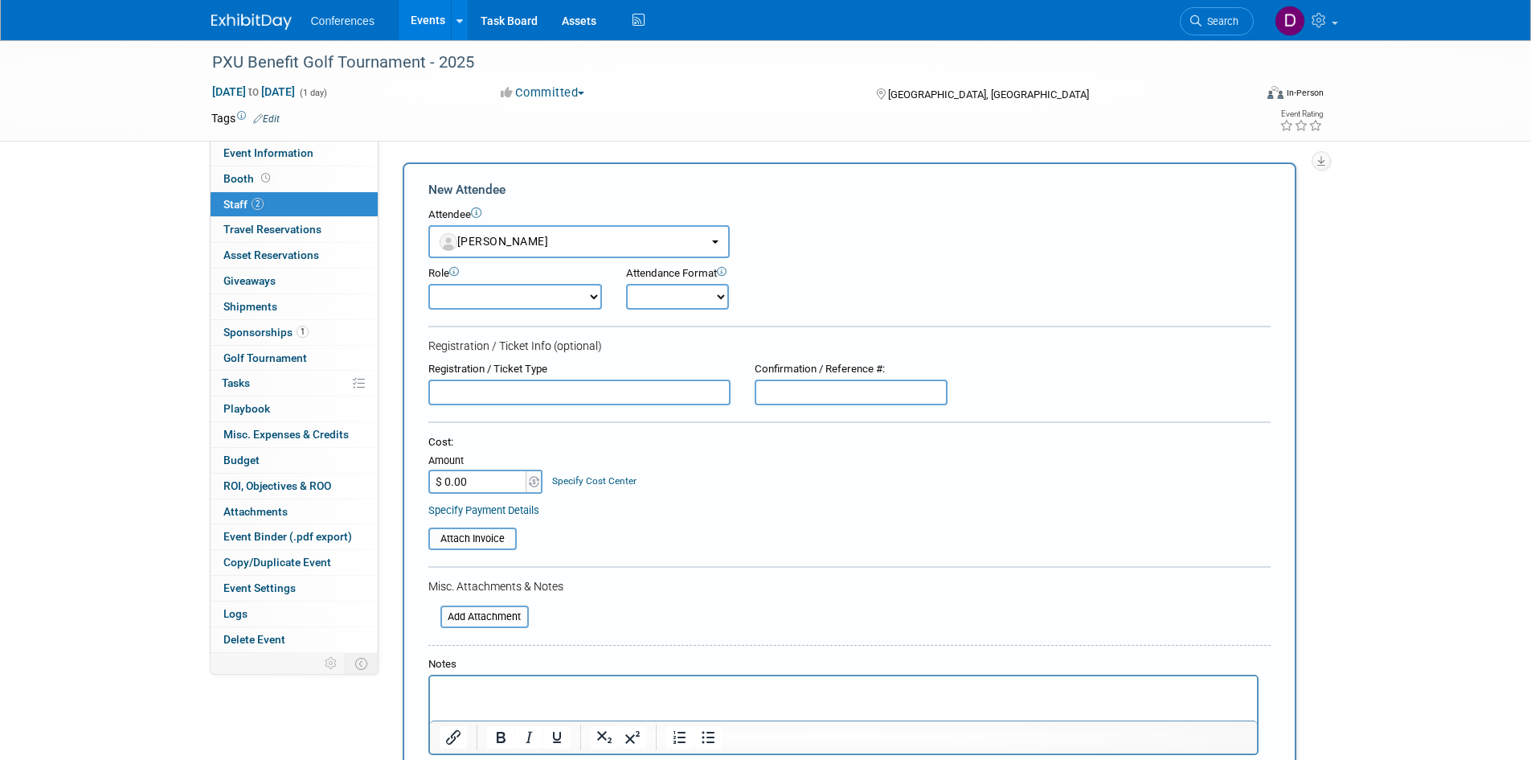
click at [514, 299] on select "Attending Booth Exhibitor Demonstrator Host Invited Planner Presenter" at bounding box center [515, 297] width 174 height 26
select select "300"
click at [428, 284] on select "Attending Booth Exhibitor Demonstrator Host Invited Planner Presenter" at bounding box center [515, 297] width 174 height 26
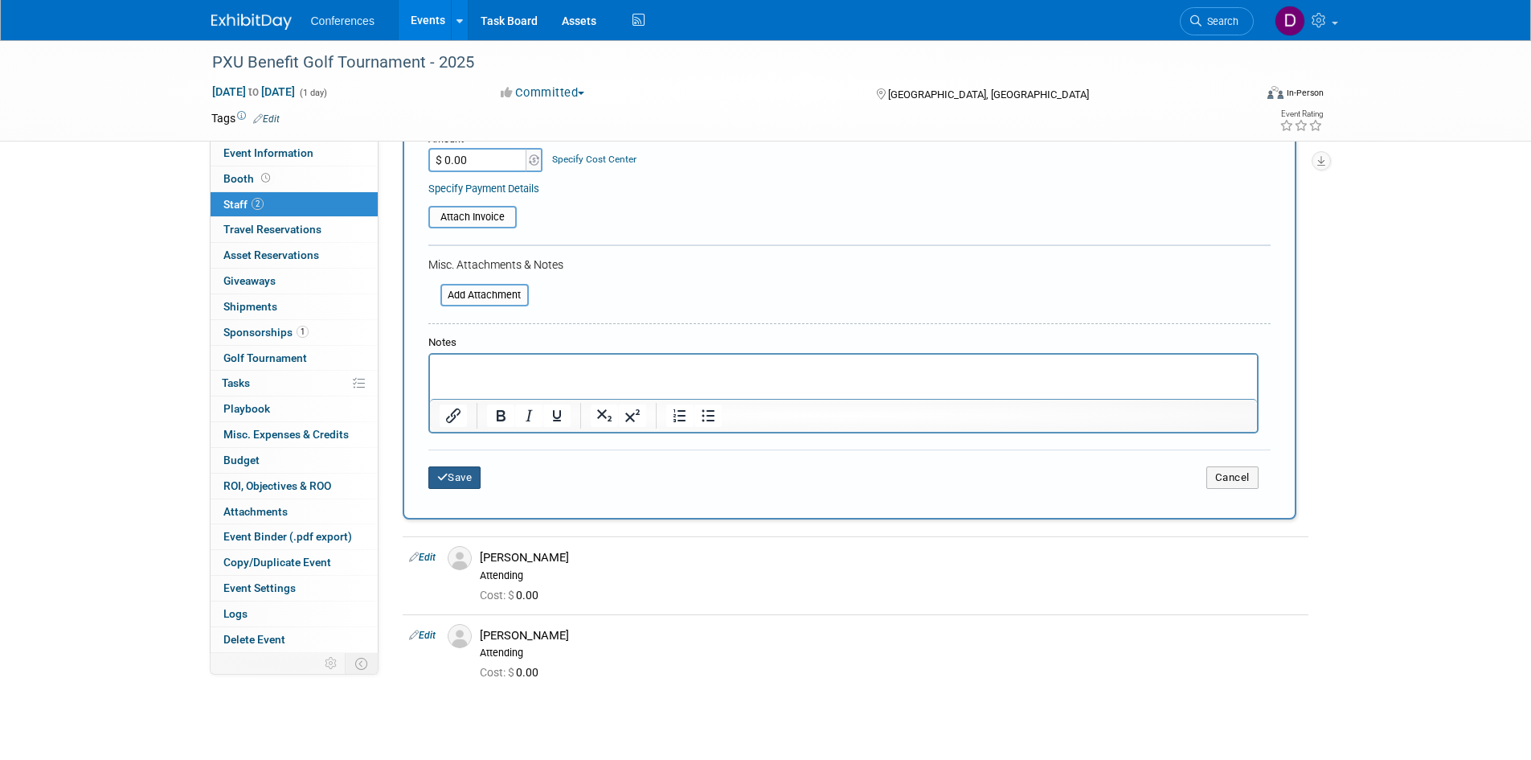
click at [476, 483] on button "Save" at bounding box center [454, 477] width 53 height 23
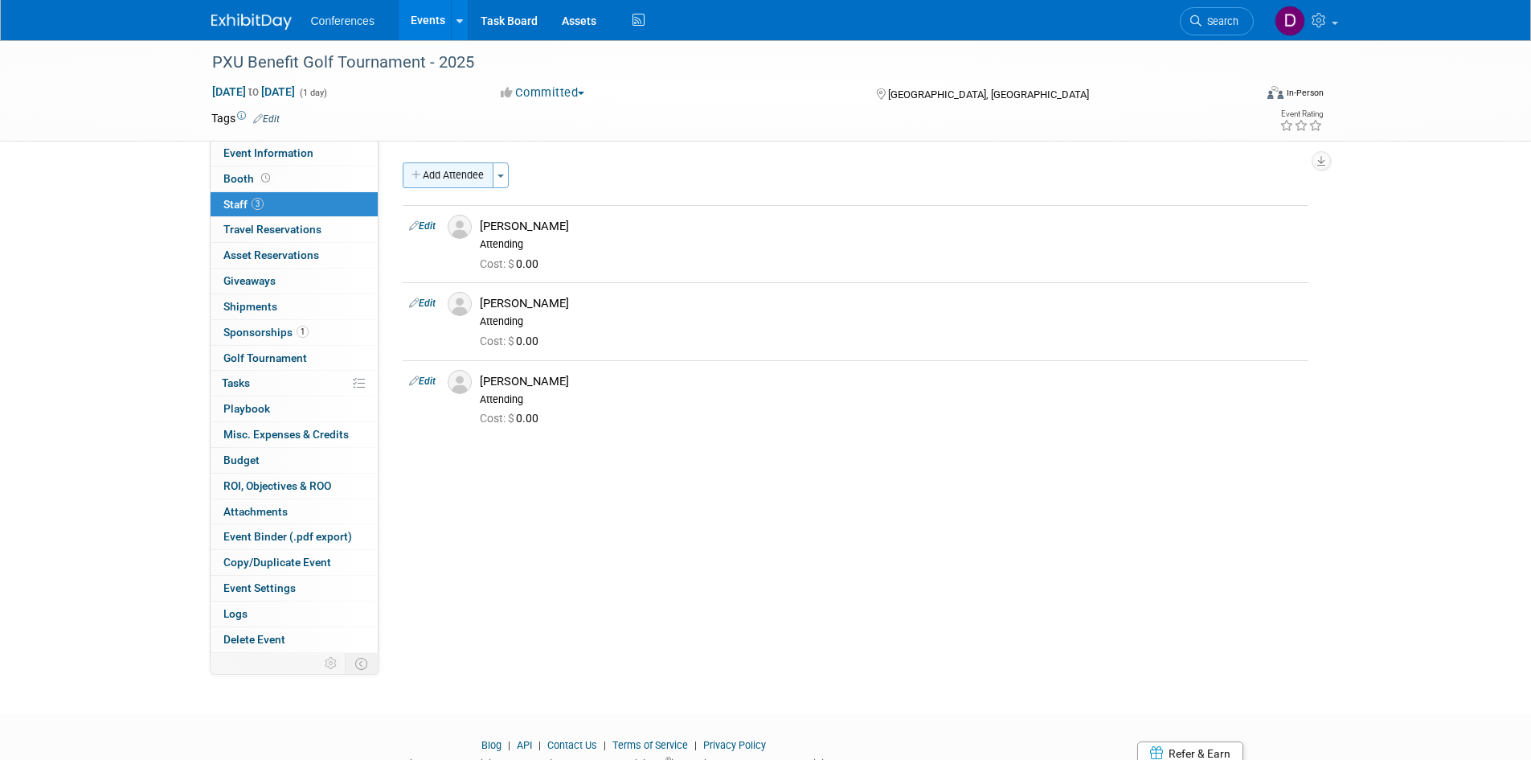
click at [445, 179] on button "Add Attendee" at bounding box center [448, 175] width 91 height 26
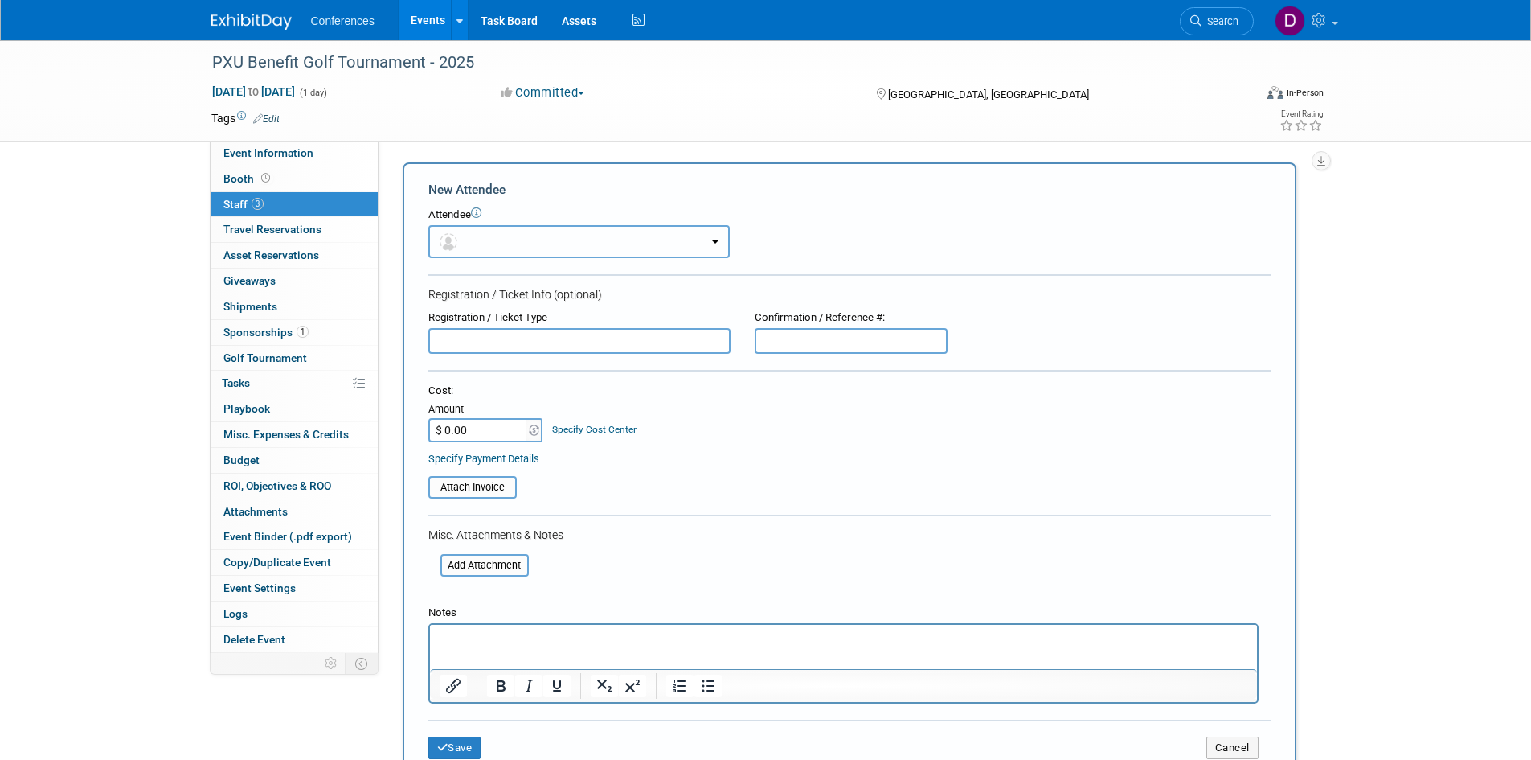
click at [471, 242] on button "button" at bounding box center [578, 241] width 301 height 33
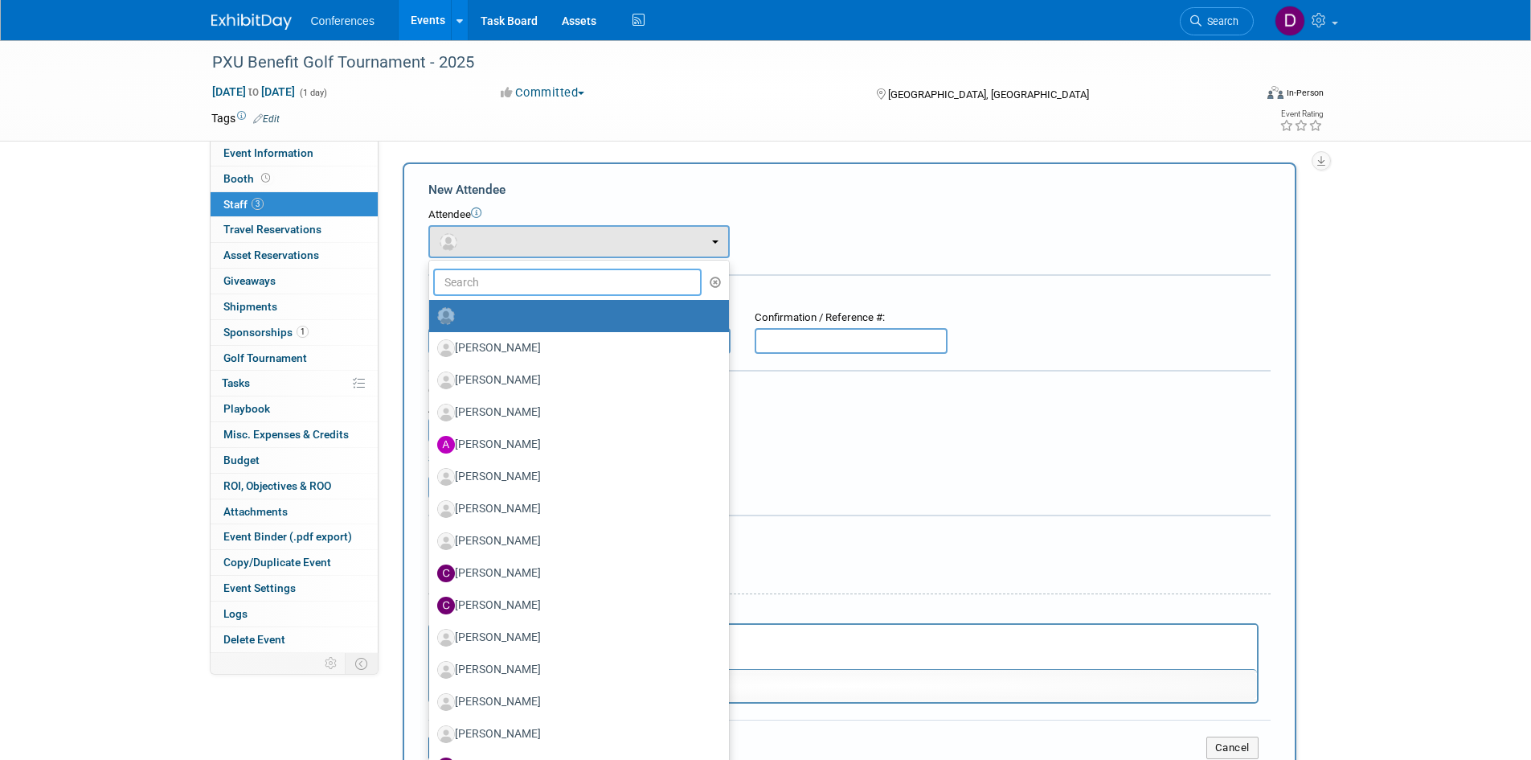
click at [498, 285] on input "text" at bounding box center [567, 281] width 269 height 27
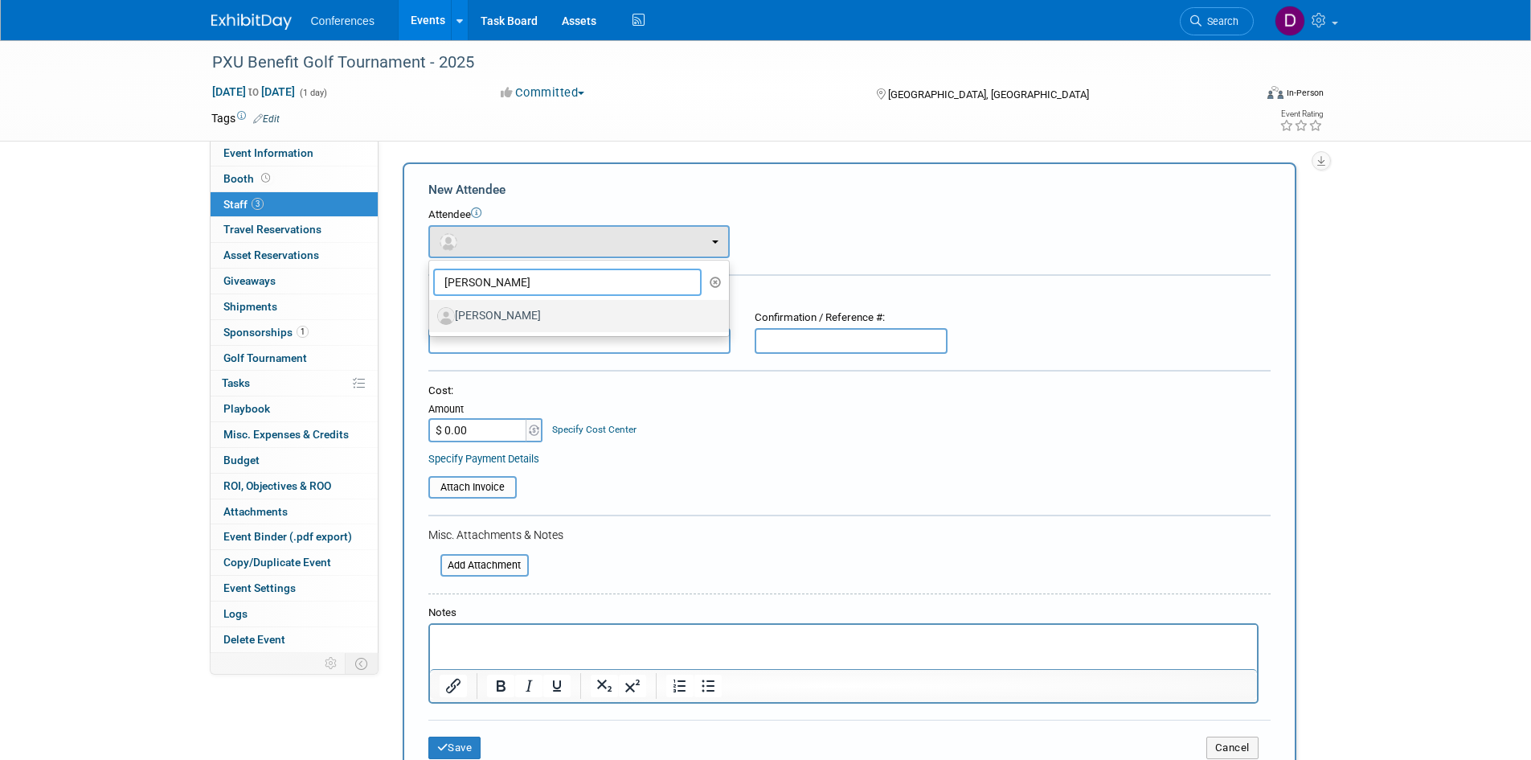
type input "frank"
click at [517, 312] on label "Frank Sandoval" at bounding box center [575, 316] width 276 height 26
click at [432, 312] on input "Frank Sandoval" at bounding box center [426, 314] width 10 height 10
select select "c540e500-3ef1-4b9e-9af8-f60293f8bec3"
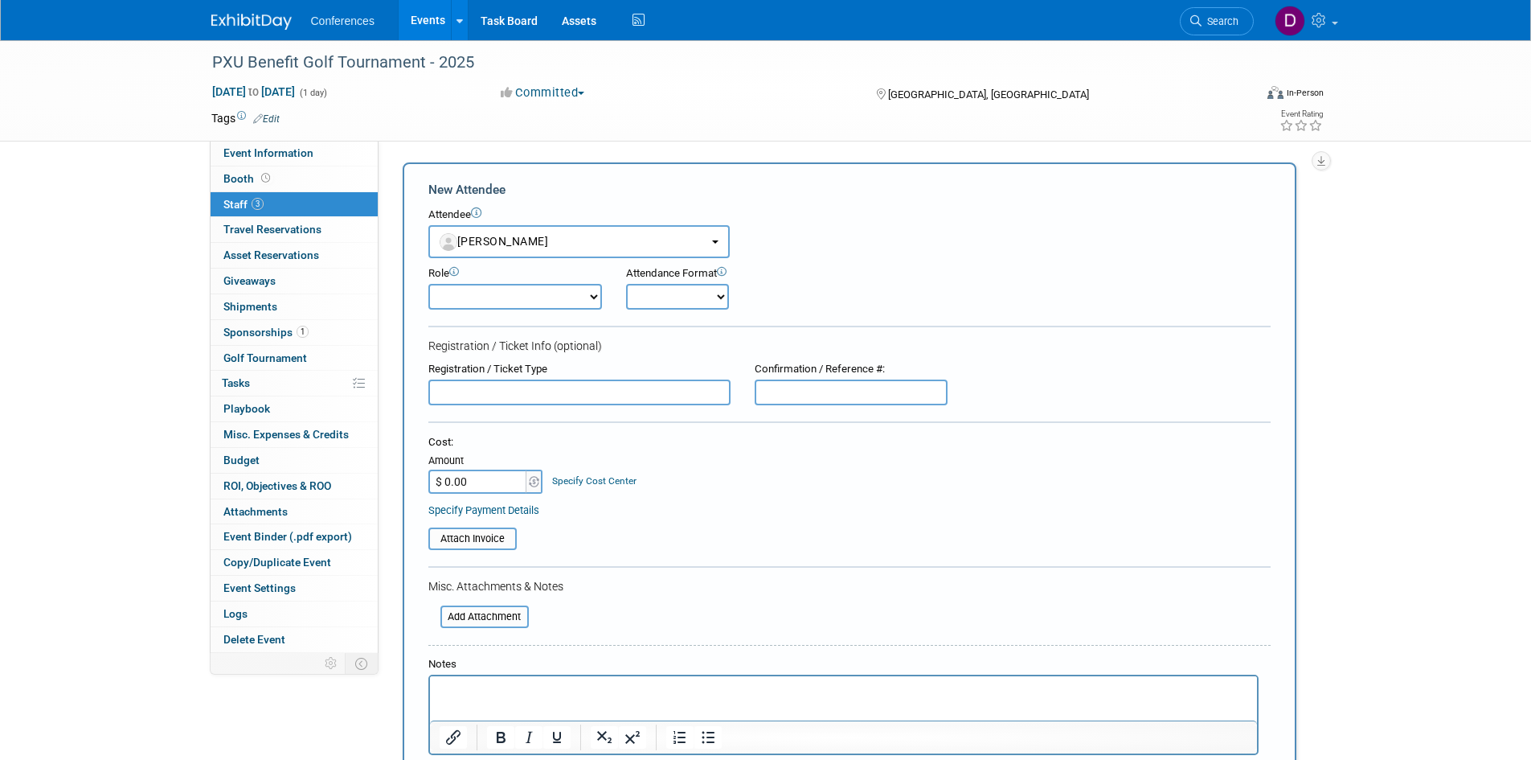
click at [513, 304] on select "Attending Booth Exhibitor Demonstrator Host Invited Planner Presenter" at bounding box center [515, 297] width 174 height 26
select select "300"
click at [428, 284] on select "Attending Booth Exhibitor Demonstrator Host Invited Planner Presenter" at bounding box center [515, 297] width 174 height 26
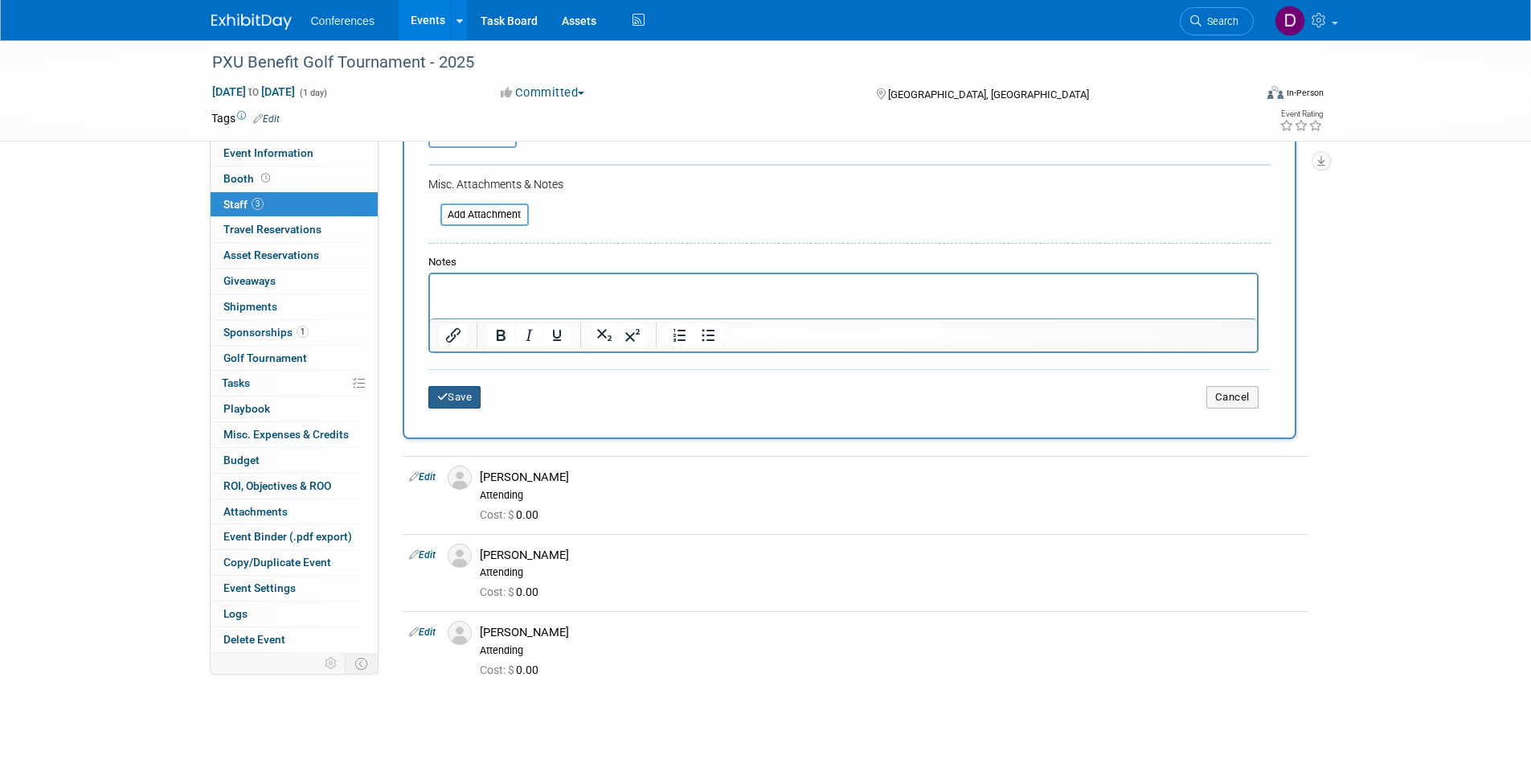
click at [466, 394] on button "Save" at bounding box center [454, 397] width 53 height 23
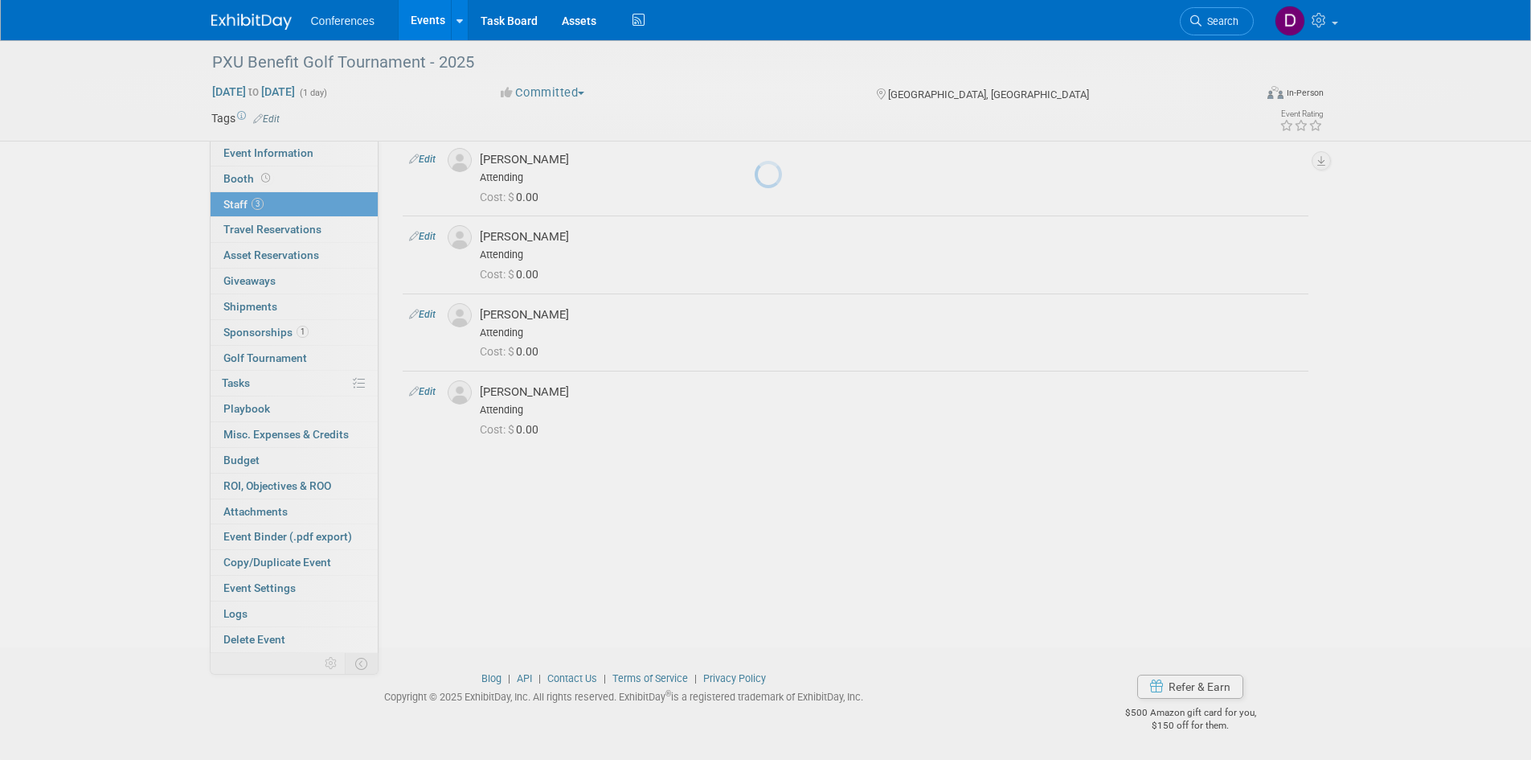
scroll to position [67, 0]
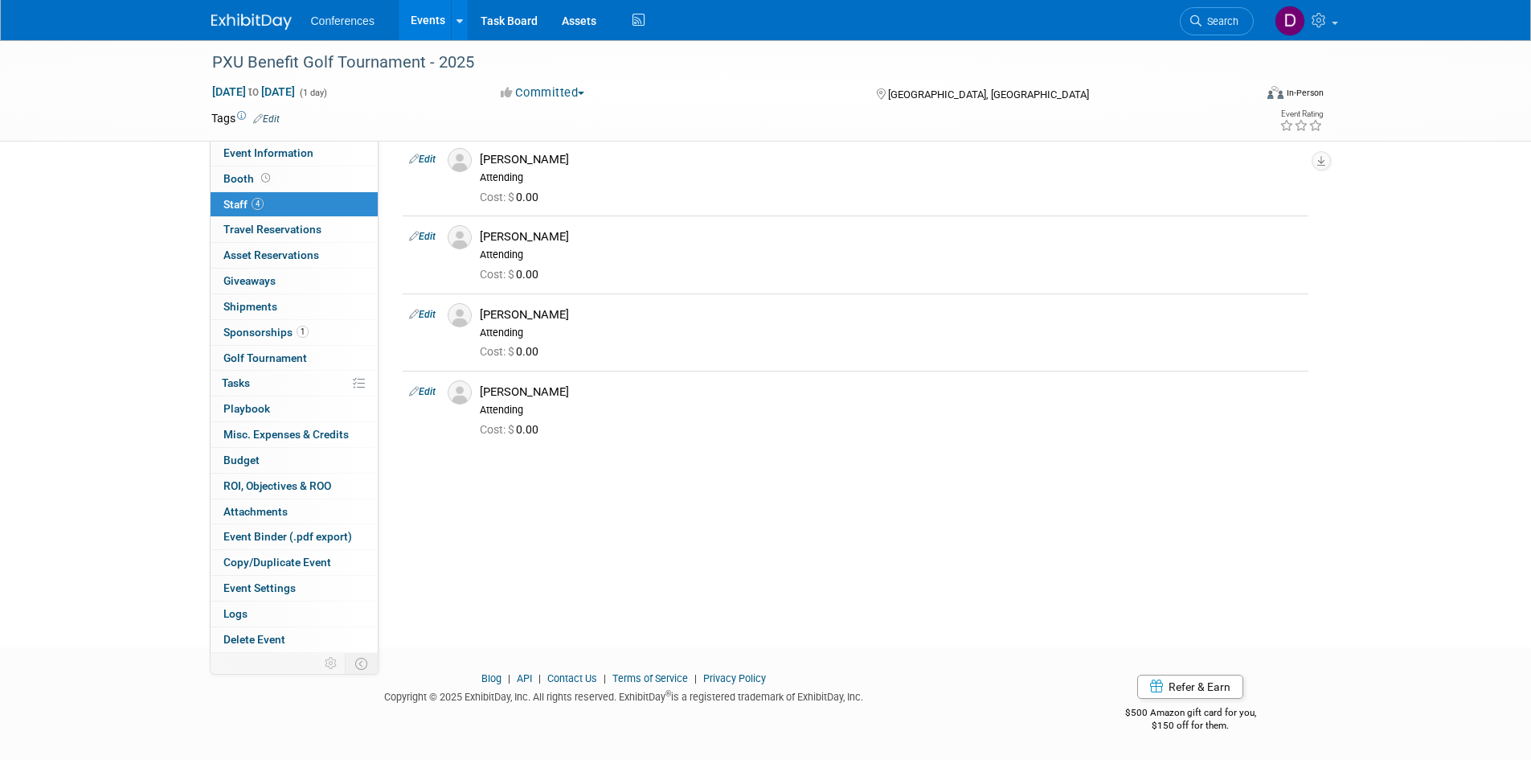
click at [121, 275] on div "PXU Benefit Golf Tournament - 2025 Oct 3, 2025 to Oct 3, 2025 (1 day) Oct 3, 20…" at bounding box center [765, 295] width 1531 height 645
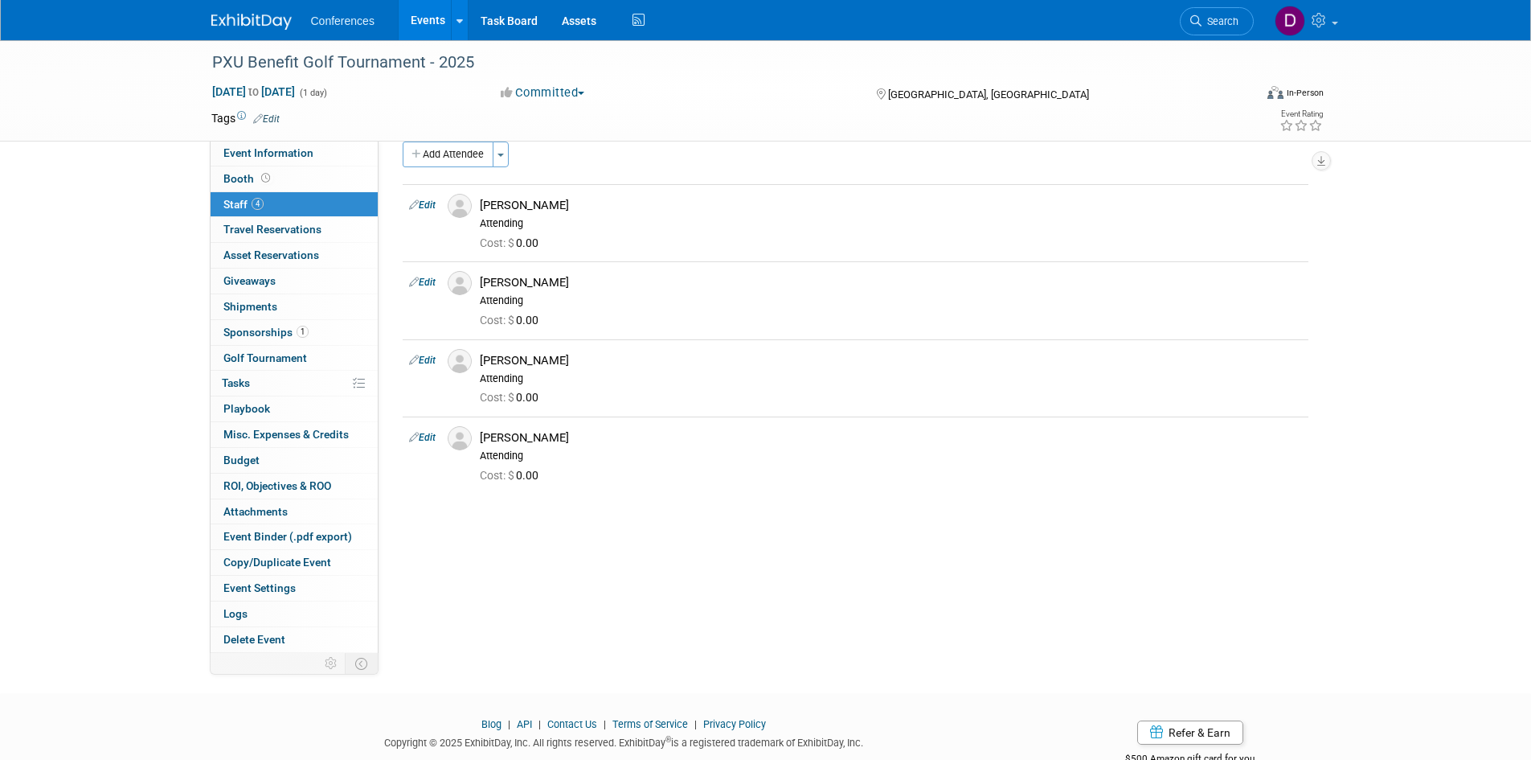
scroll to position [0, 0]
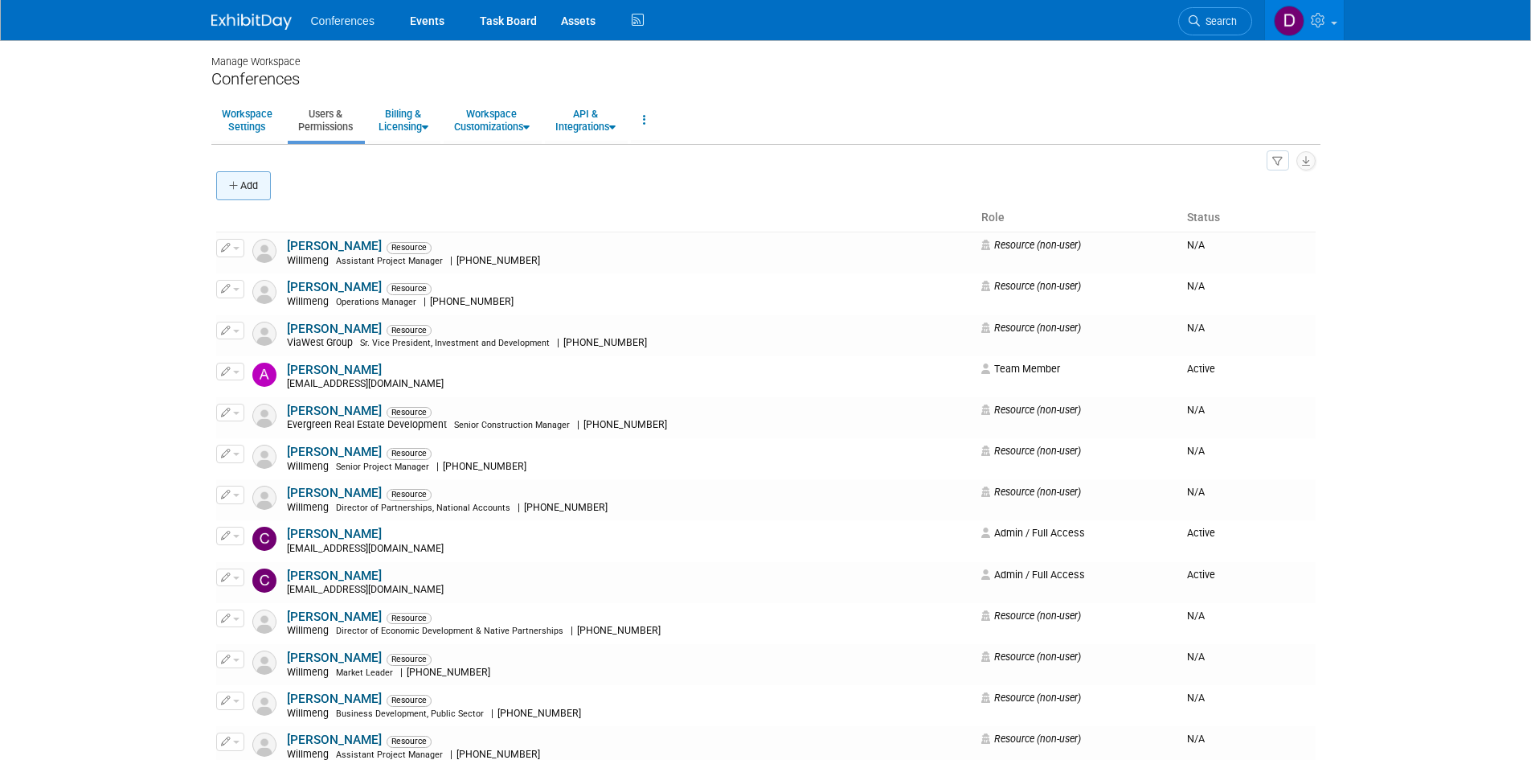
click at [233, 189] on icon "button" at bounding box center [234, 186] width 11 height 10
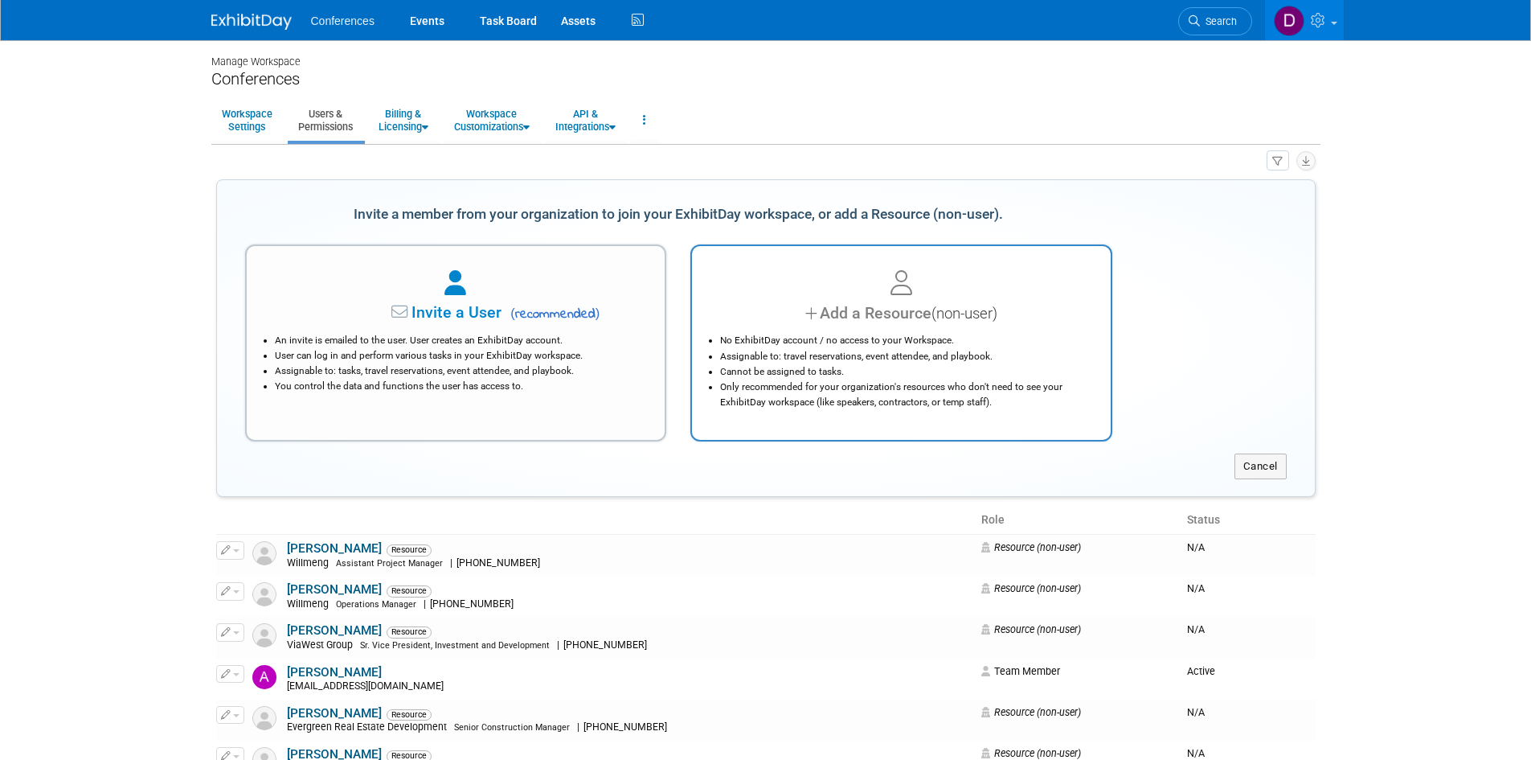
click at [844, 336] on li "No ExhibitDay account / no access to your Workspace." at bounding box center [905, 340] width 371 height 15
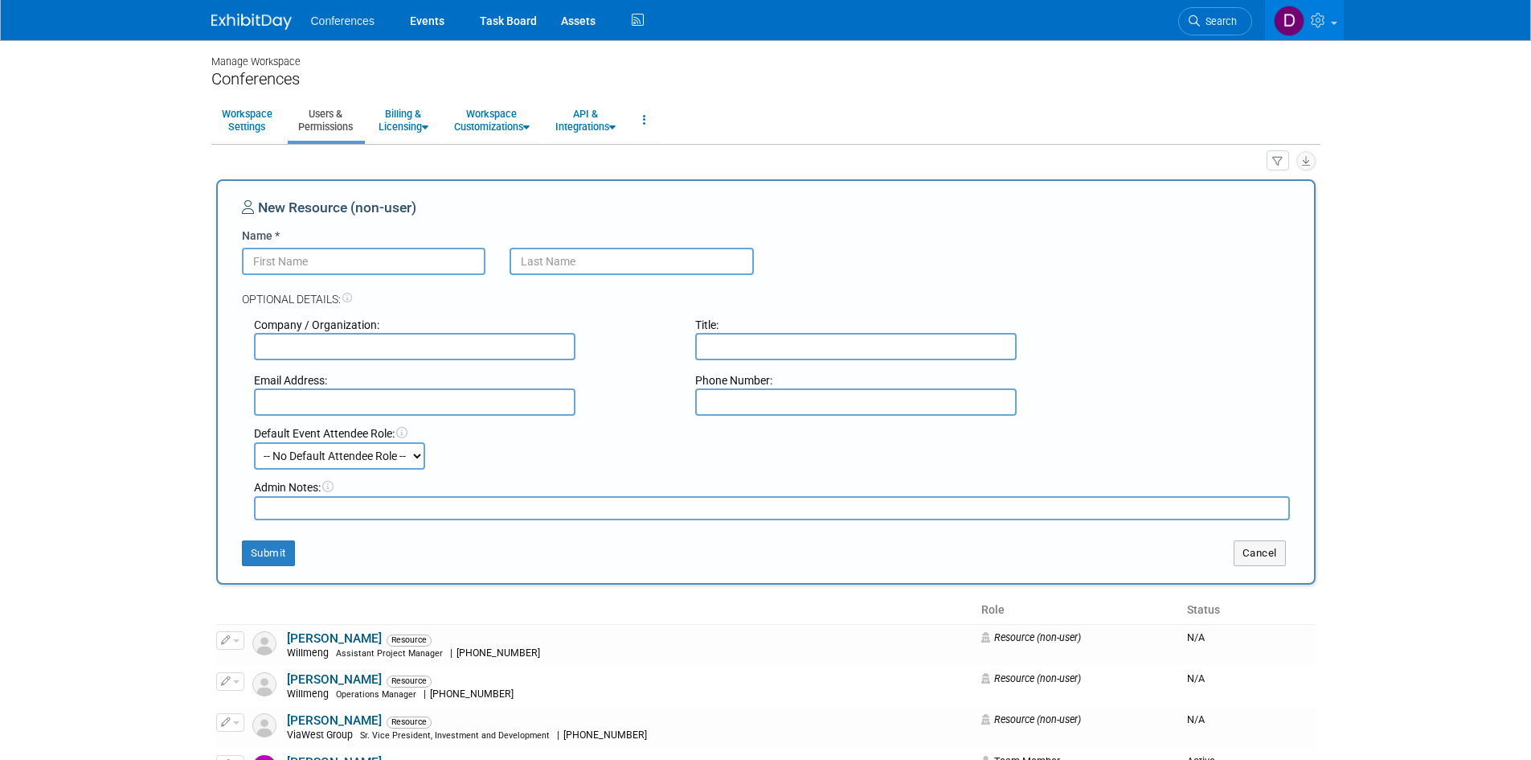
click at [371, 256] on input "Name *" at bounding box center [364, 261] width 244 height 27
type input "Victoria"
type input "Byrne"
click at [396, 339] on input "text" at bounding box center [415, 346] width 322 height 27
type input "Willmeng"
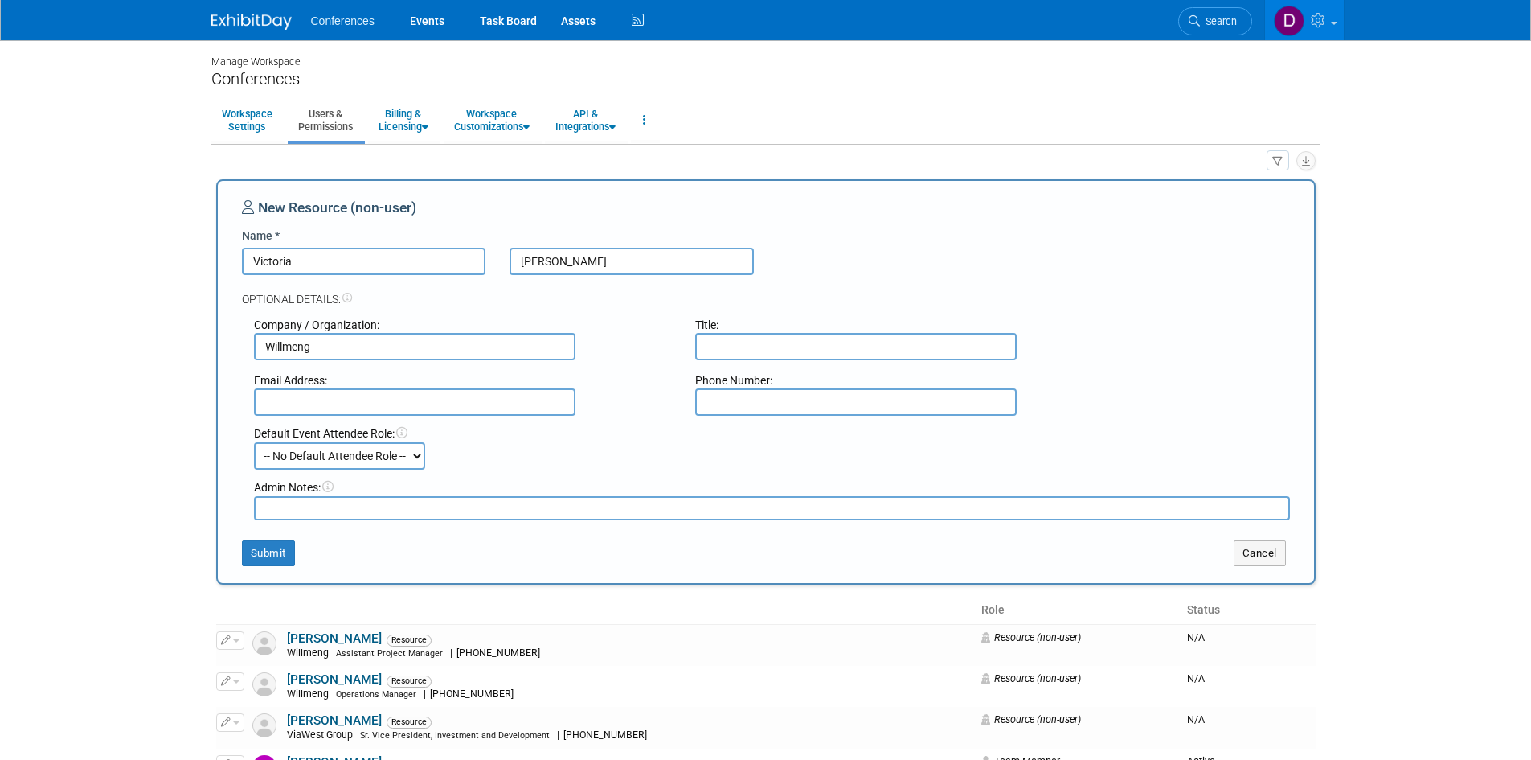
click at [907, 347] on input "text" at bounding box center [856, 346] width 322 height 27
paste input "Consultant"
type input "Consultant"
click at [316, 408] on input "text" at bounding box center [415, 401] width 322 height 27
paste input "vbyrne@willmeng.com"
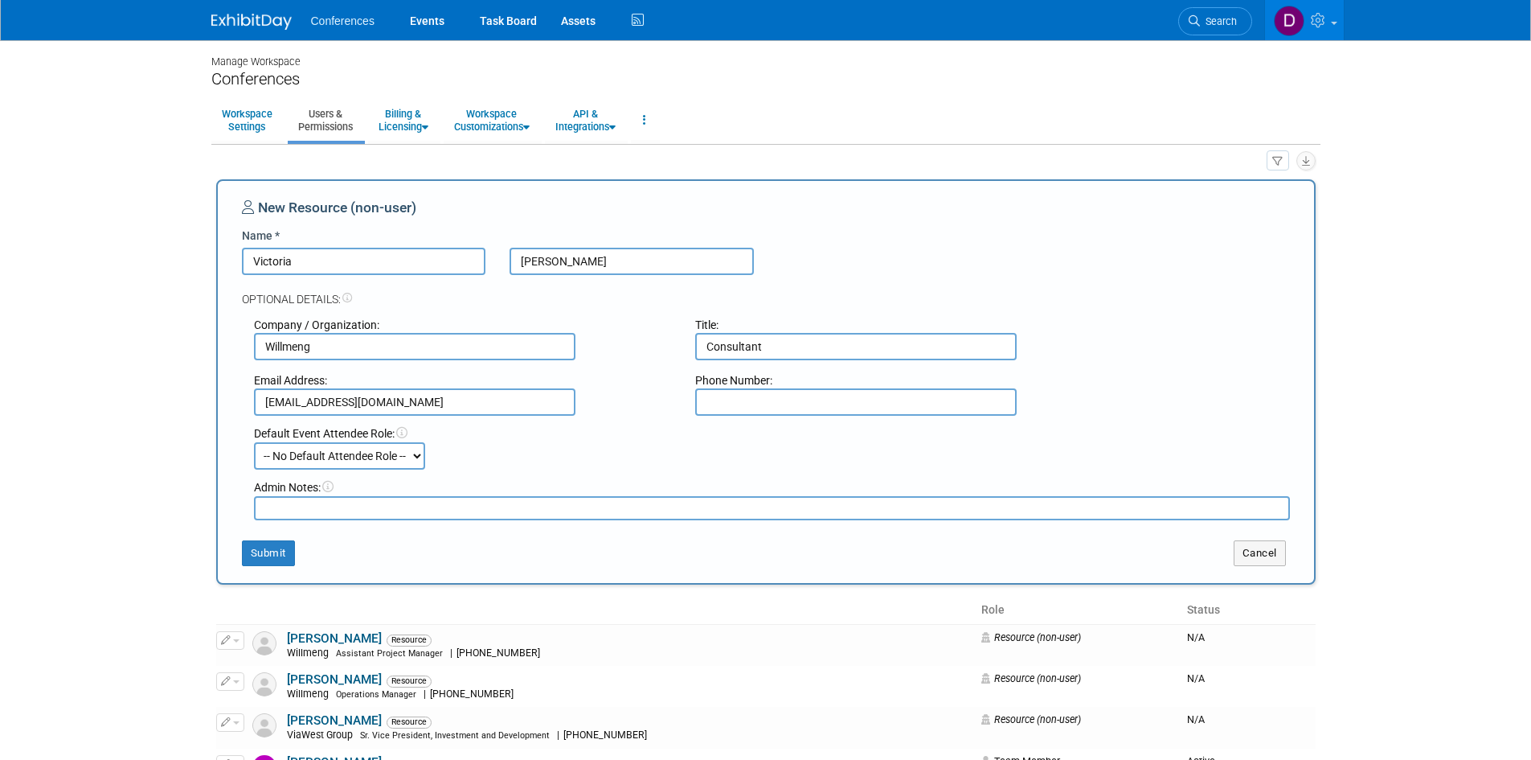
type input "vbyrne@willmeng.com"
click at [988, 408] on div "Phone Number:" at bounding box center [904, 393] width 442 height 43
paste input "623-313-0383"
type input "623-313-0383"
click at [281, 555] on button "Submit" at bounding box center [268, 553] width 53 height 26
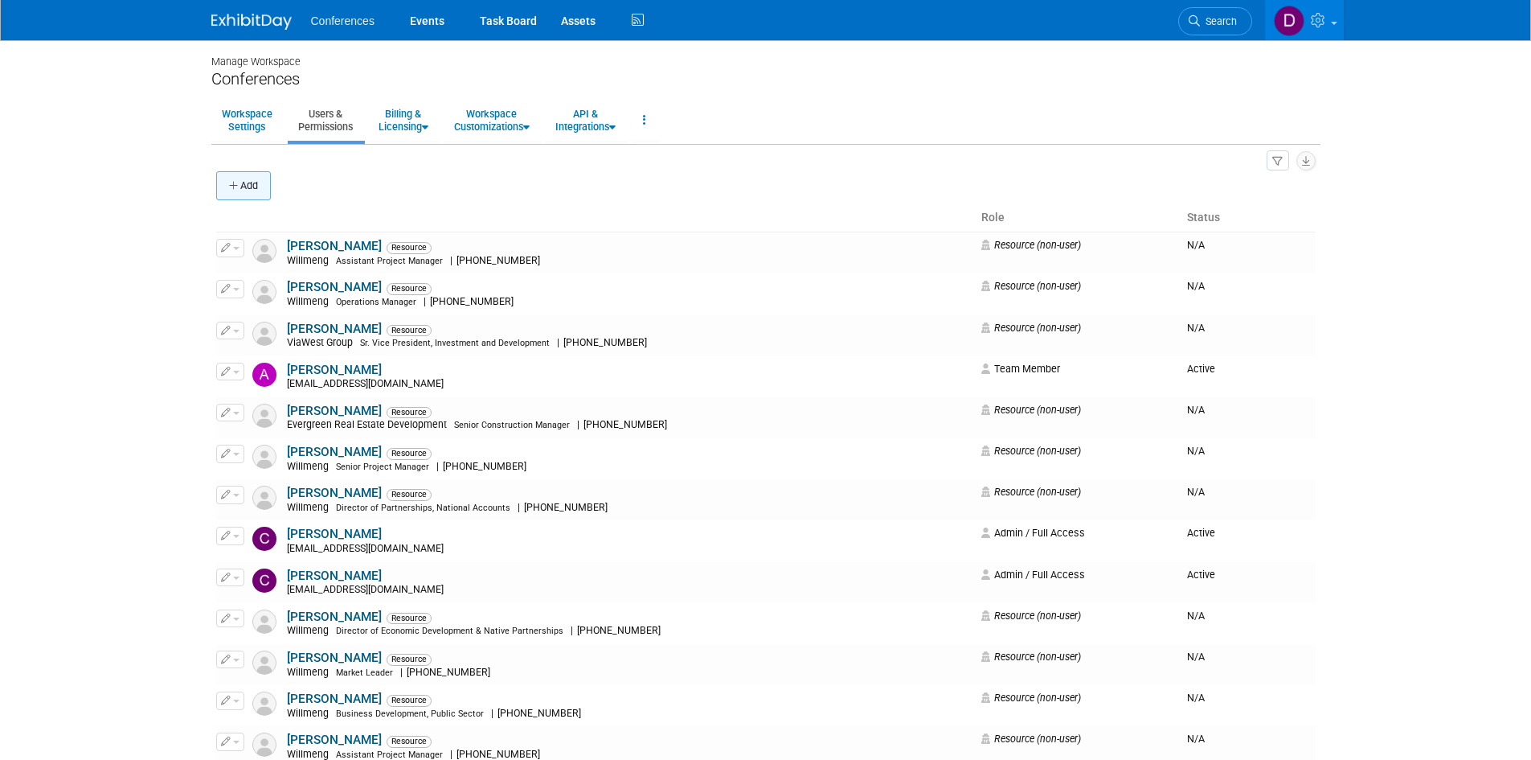
click at [258, 183] on button "Add" at bounding box center [243, 185] width 55 height 29
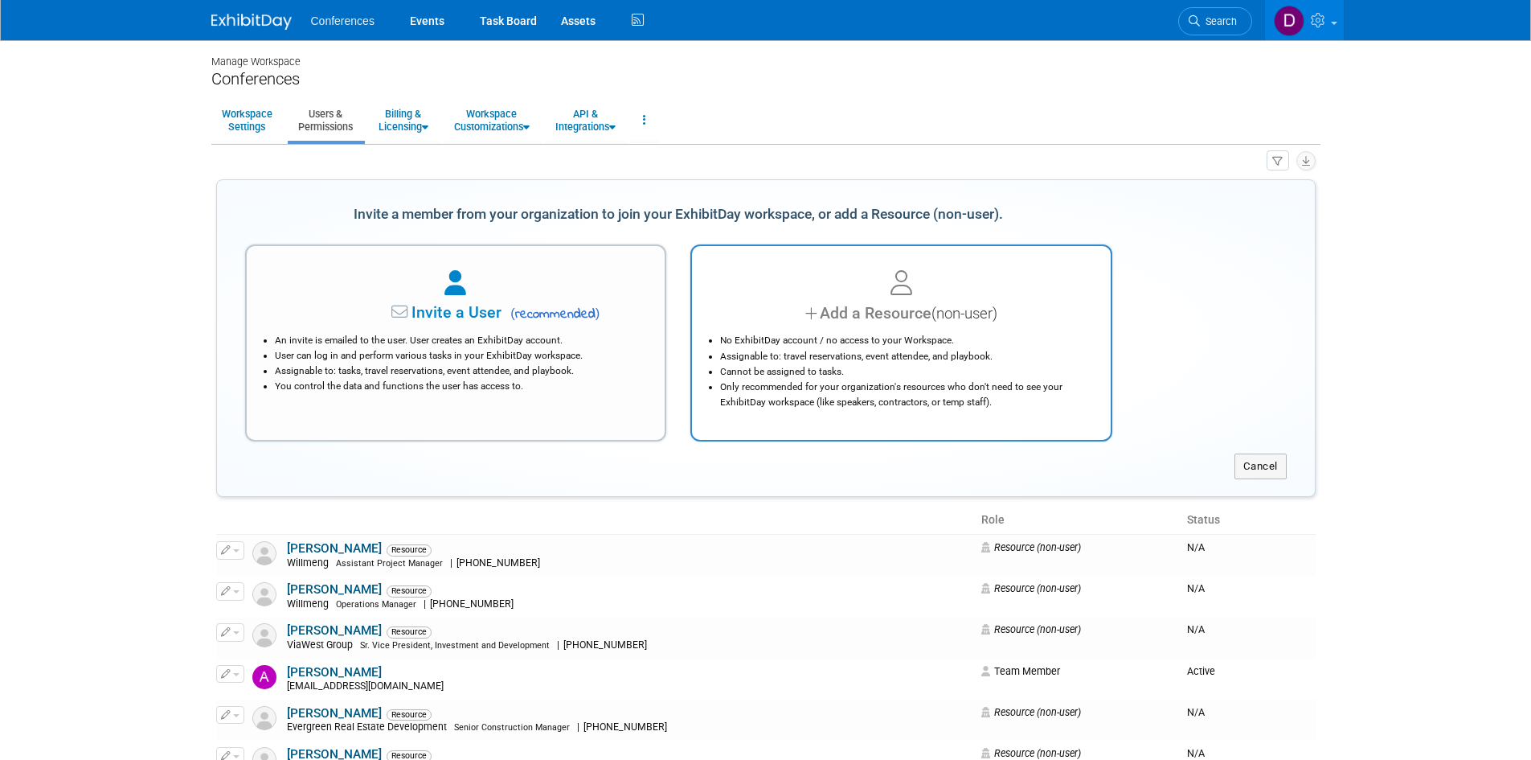
click at [763, 274] on div at bounding box center [901, 283] width 379 height 35
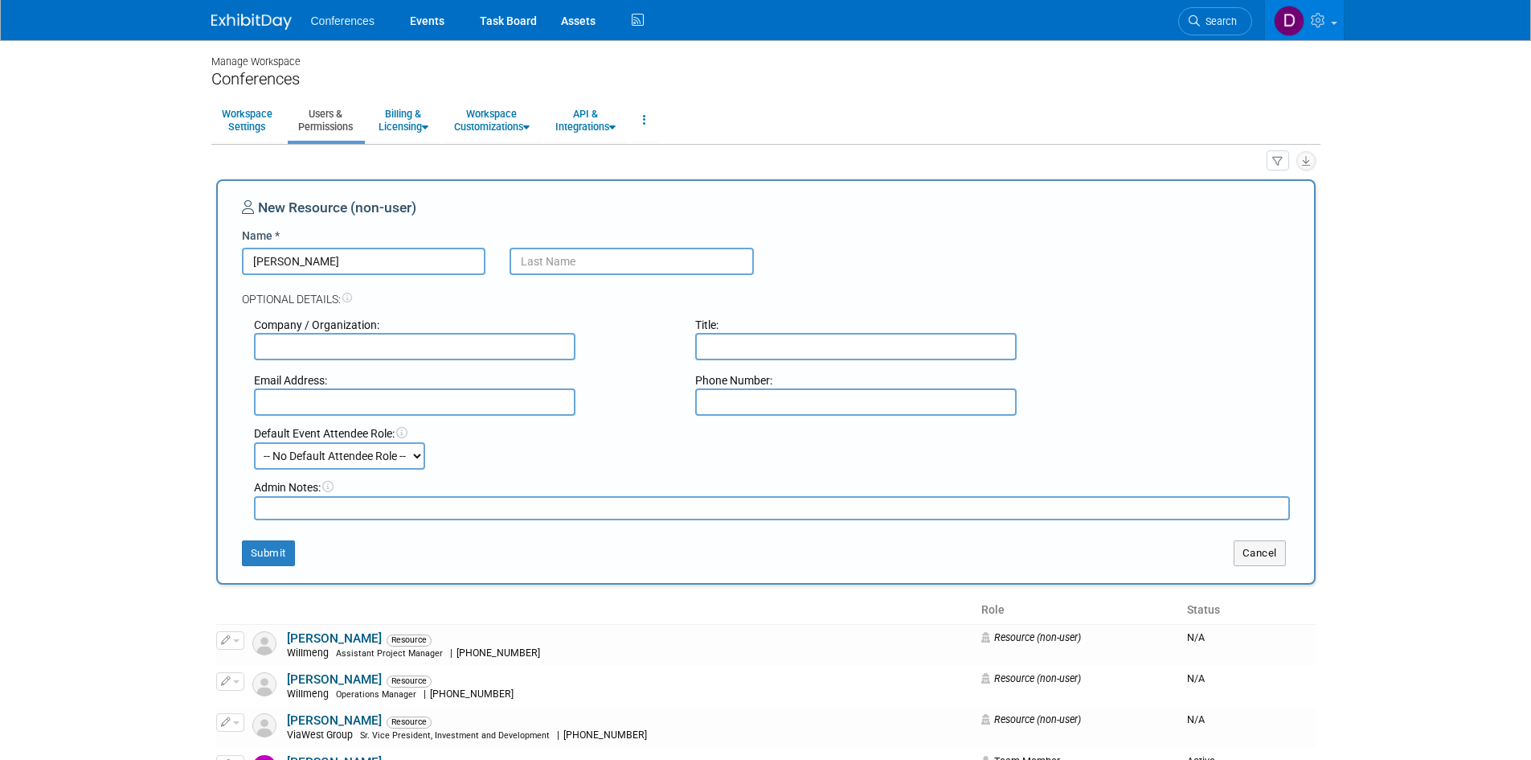
type input "Frank"
type input "Sandoval"
click at [518, 348] on input "text" at bounding box center [415, 346] width 322 height 27
drag, startPoint x: 355, startPoint y: 346, endPoint x: 309, endPoint y: 341, distance: 45.4
click at [309, 341] on input "Phoenix UHS" at bounding box center [415, 346] width 322 height 27
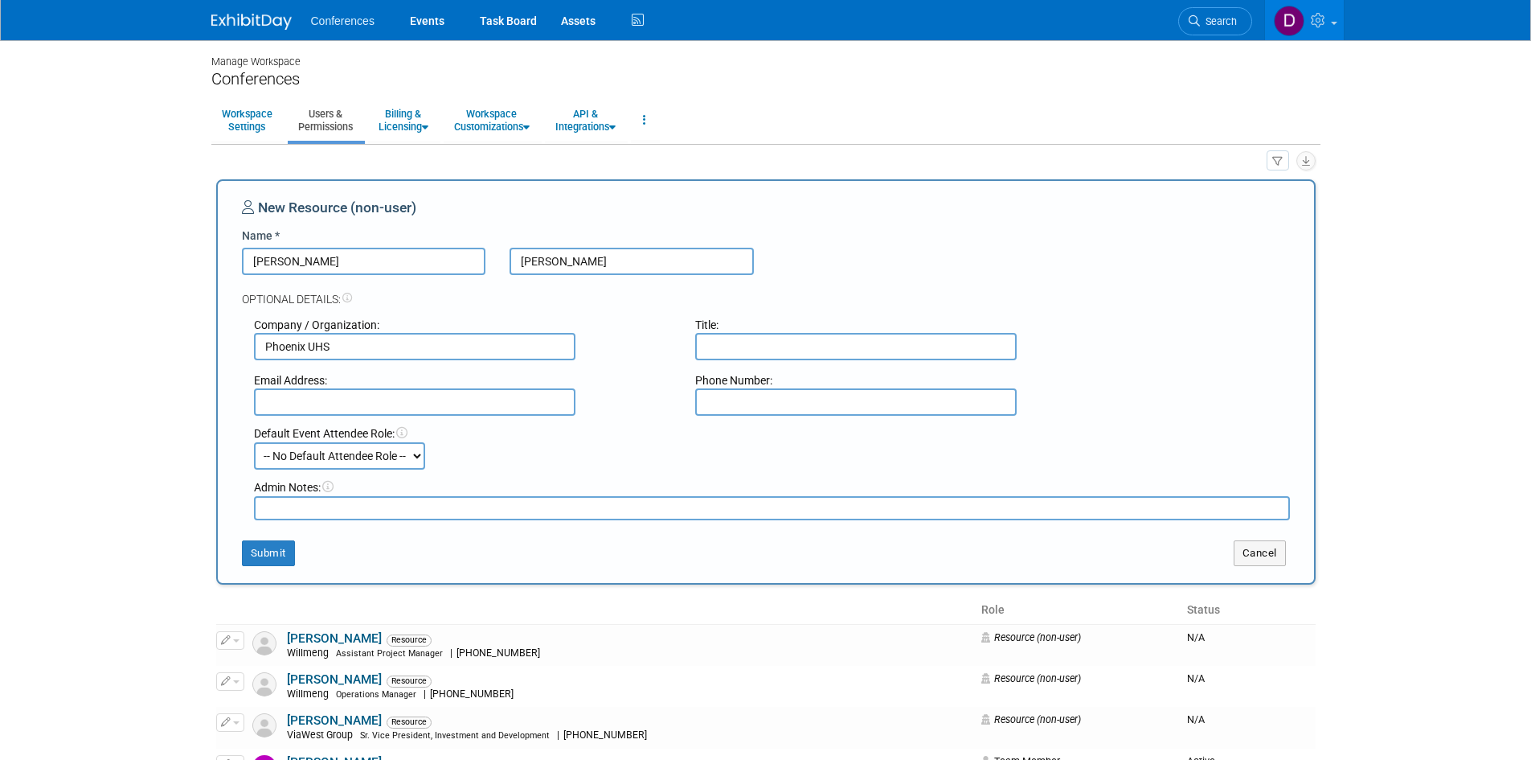
click at [381, 350] on input "Phoenix UHS" at bounding box center [415, 346] width 322 height 27
type input "Phoenix UHSD"
click at [275, 548] on button "Submit" at bounding box center [268, 553] width 53 height 26
